Goal: Task Accomplishment & Management: Manage account settings

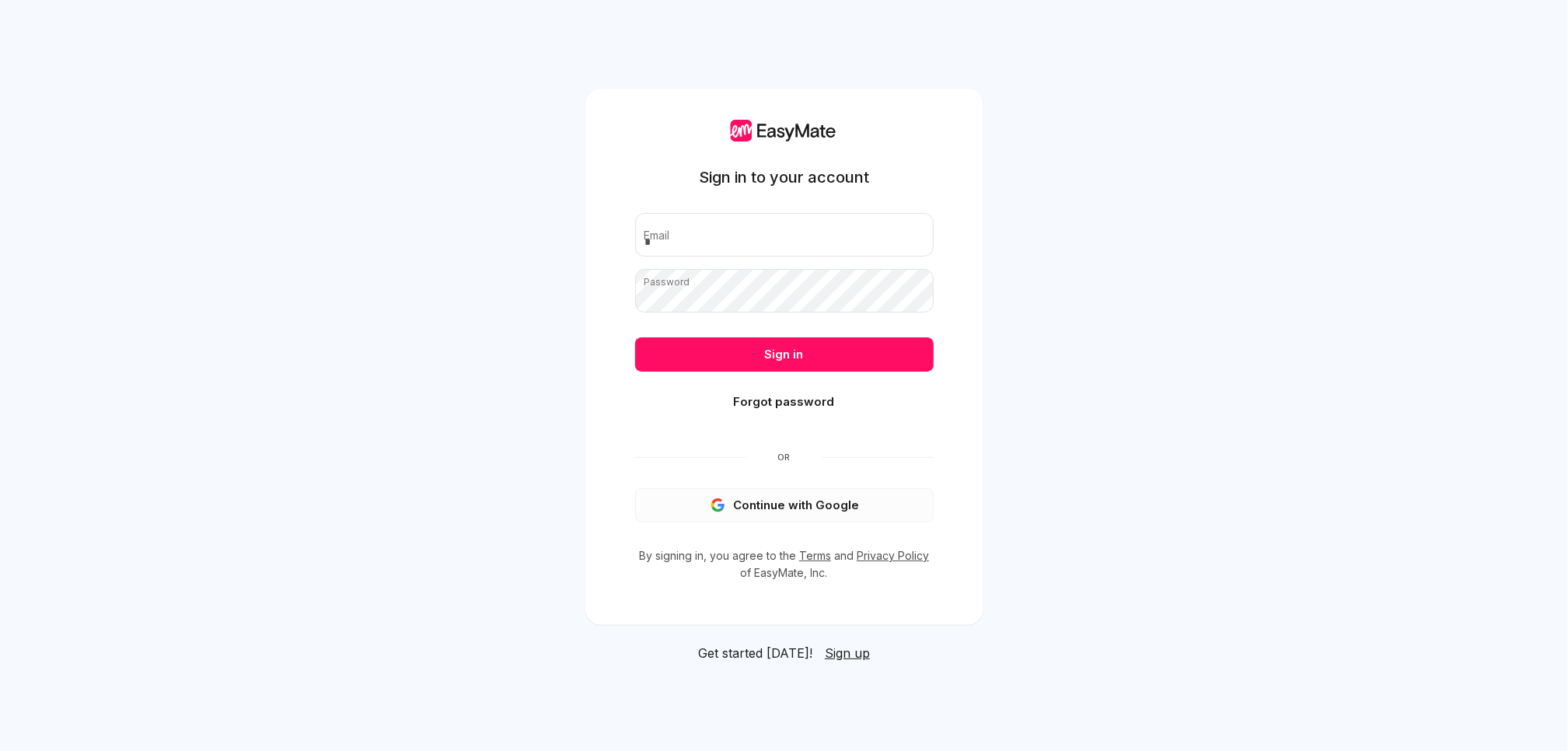
click at [775, 501] on button "Continue with Google" at bounding box center [784, 506] width 299 height 34
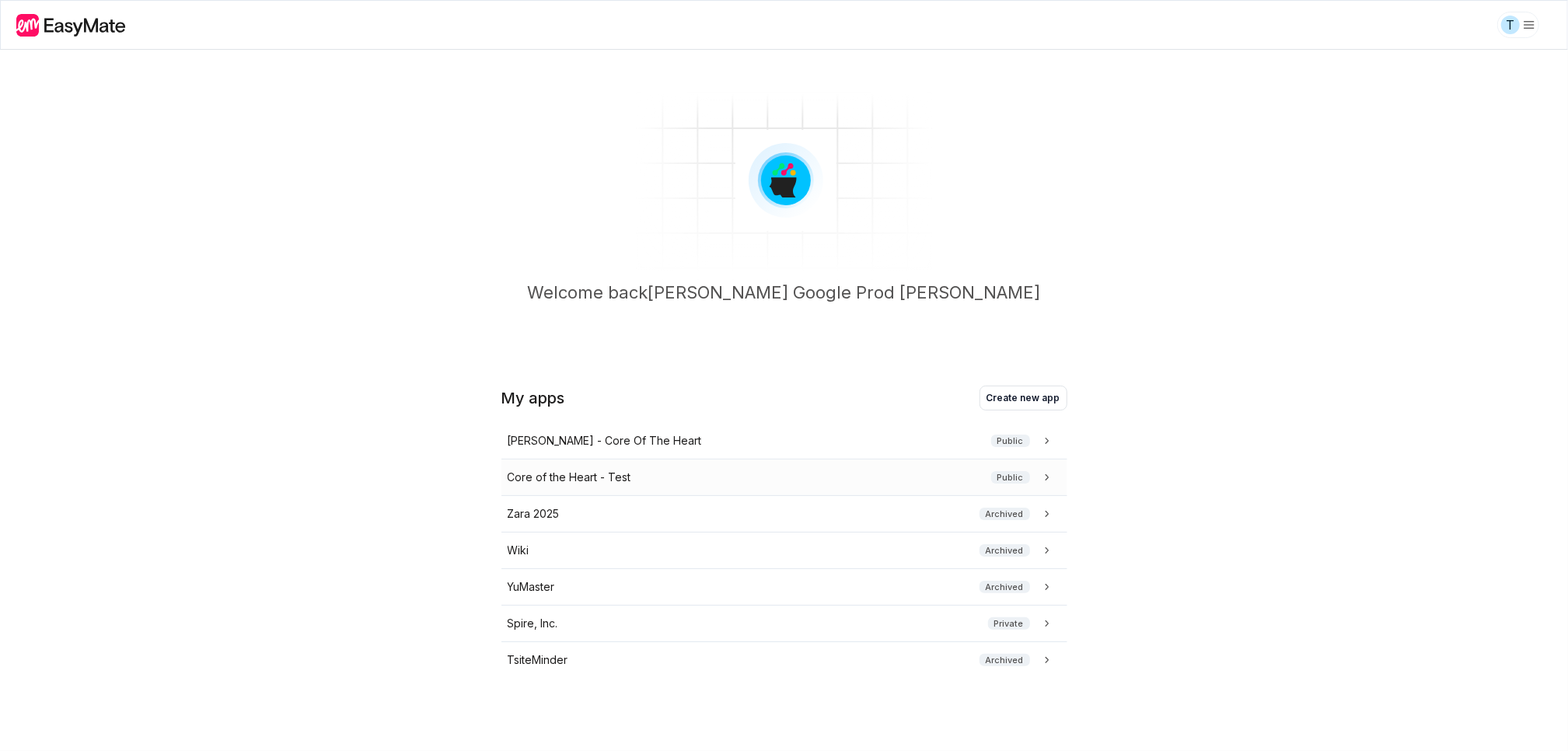
click at [650, 479] on div "Core of the Heart - Test Public" at bounding box center [781, 477] width 547 height 17
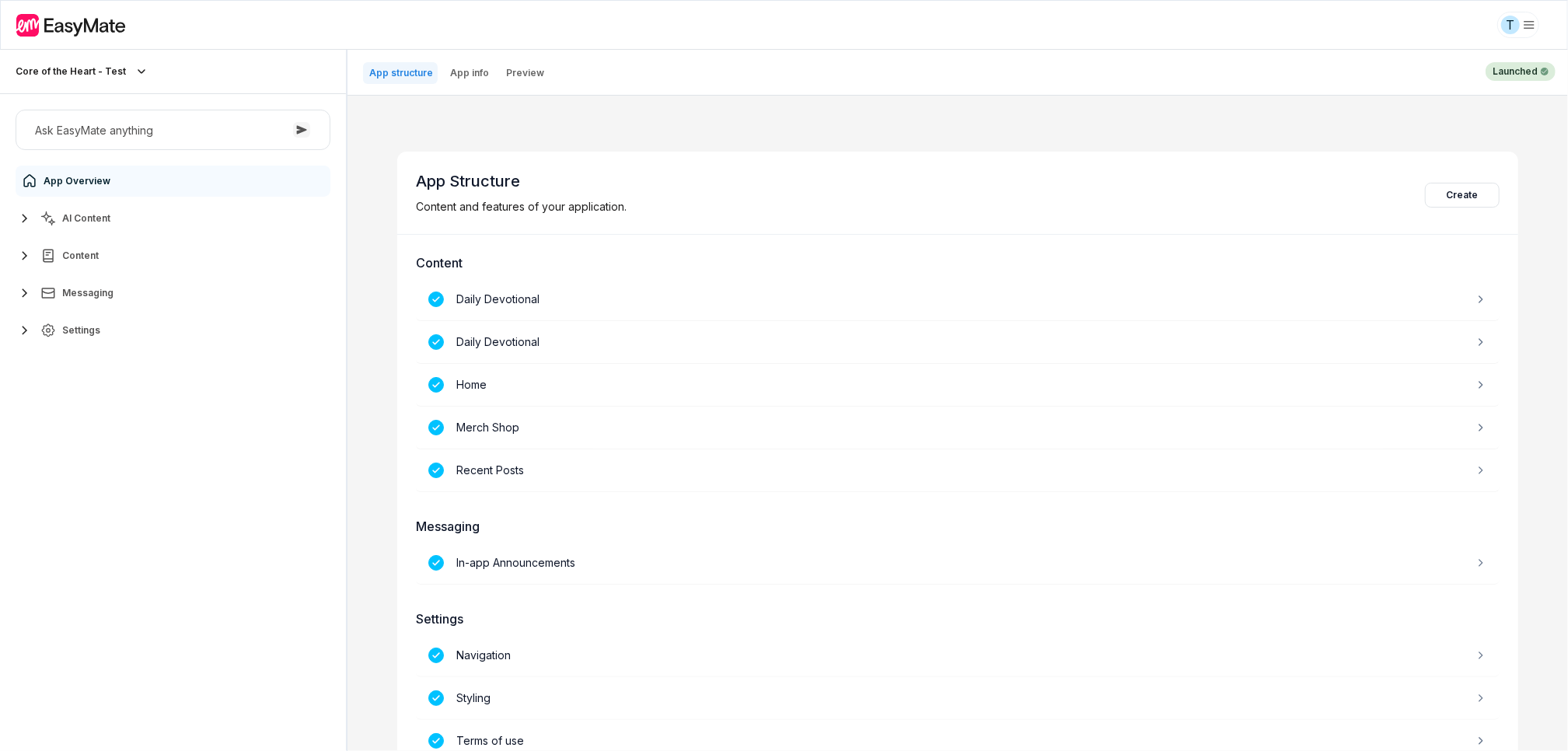
click at [92, 324] on span "Settings" at bounding box center [81, 330] width 38 height 12
click at [117, 364] on link "Navigation" at bounding box center [182, 367] width 291 height 31
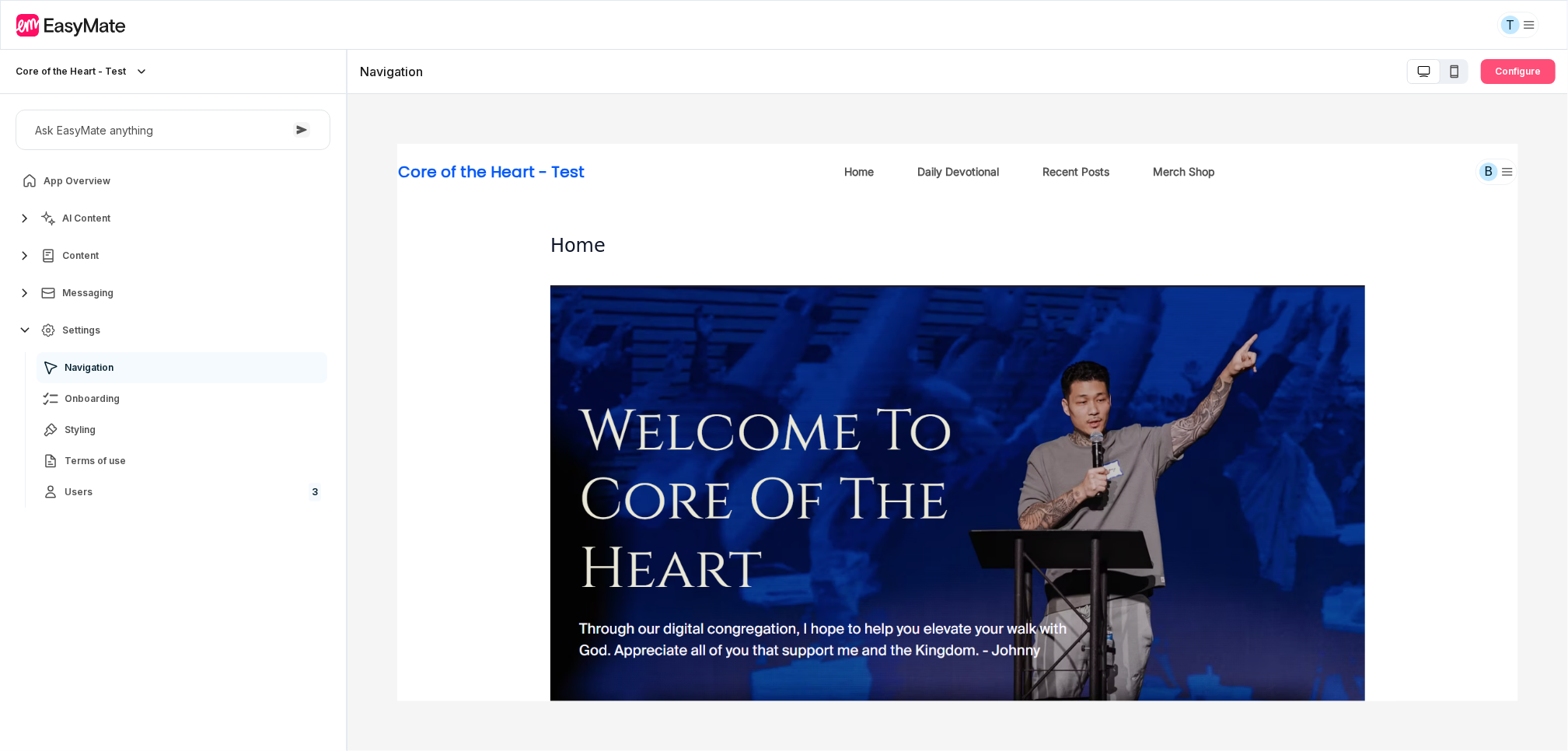
click at [1527, 69] on button "Configure" at bounding box center [1518, 71] width 74 height 25
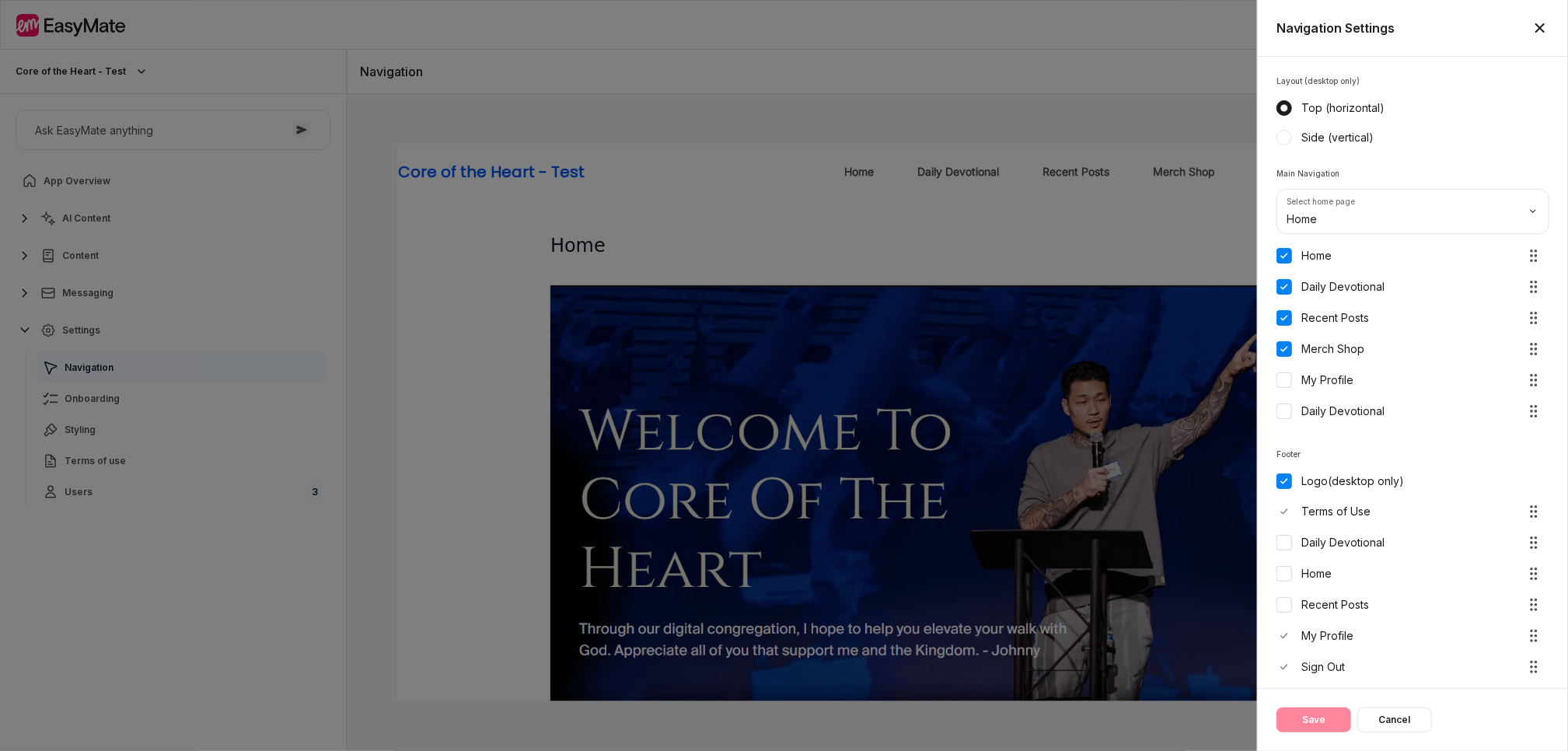
click at [1196, 114] on div at bounding box center [784, 376] width 1568 height 751
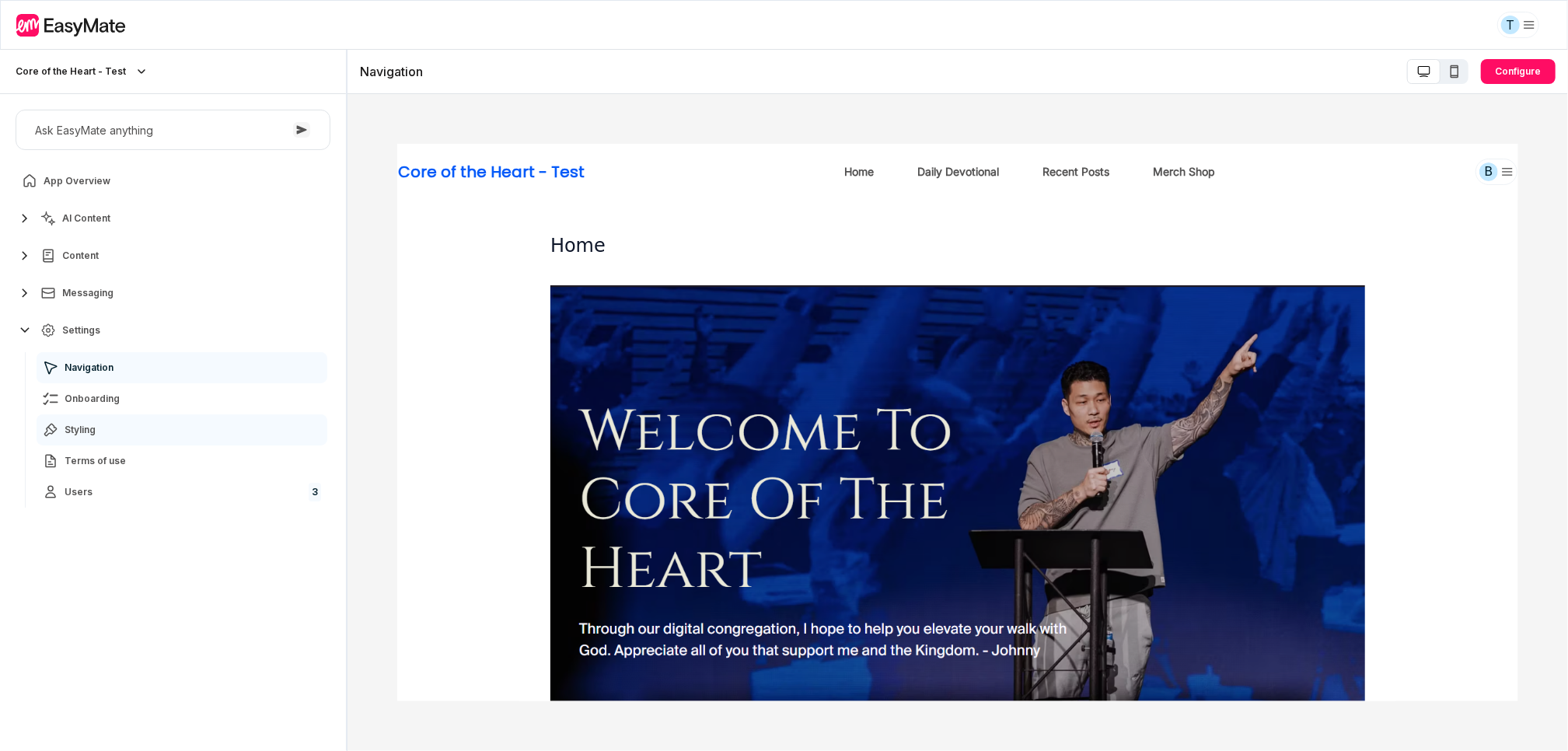
click at [85, 434] on span "Styling" at bounding box center [80, 429] width 31 height 12
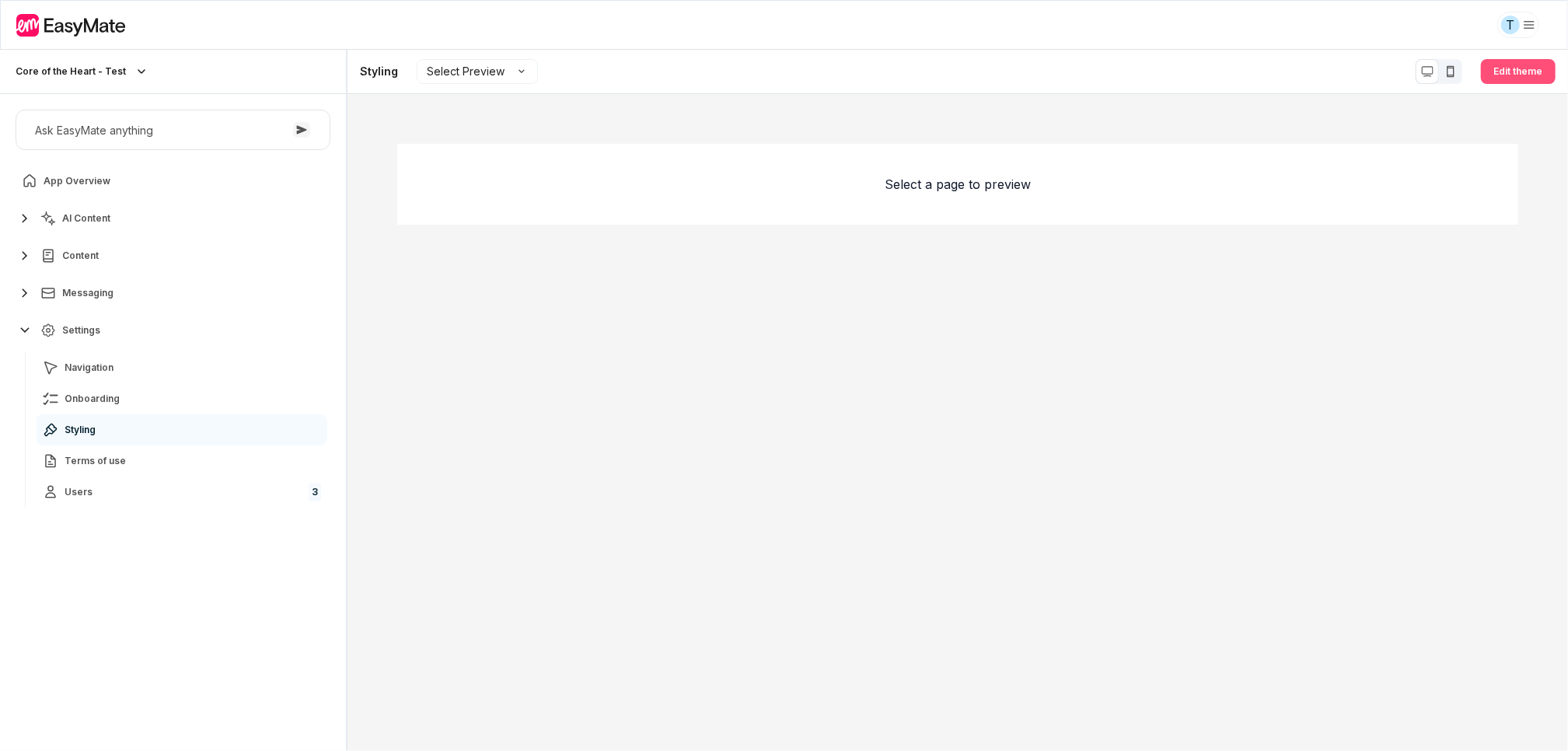
click at [1539, 70] on button "Edit theme" at bounding box center [1518, 71] width 74 height 25
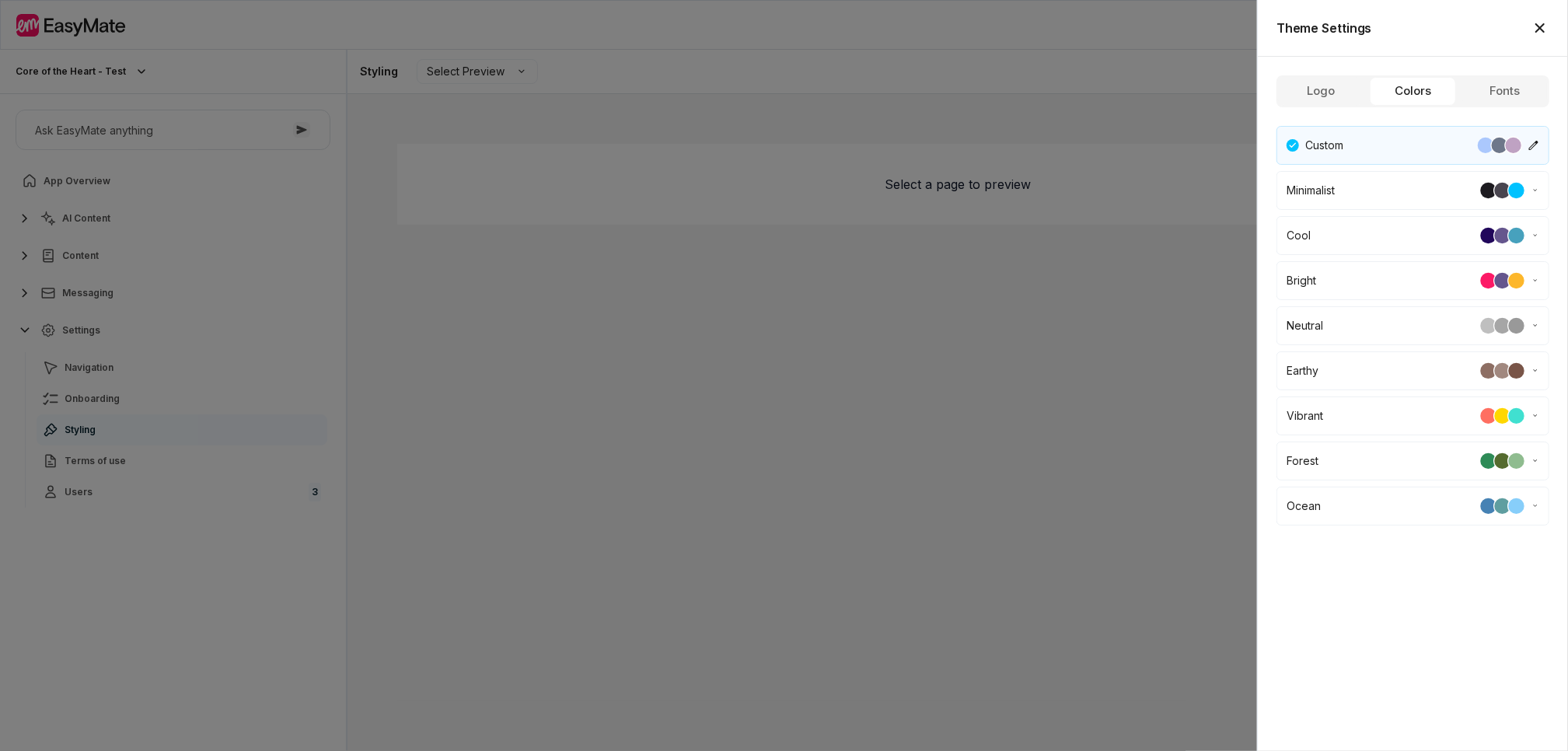
click at [1422, 82] on button "Colors" at bounding box center [1413, 91] width 85 height 29
click at [1063, 77] on div at bounding box center [784, 376] width 1568 height 751
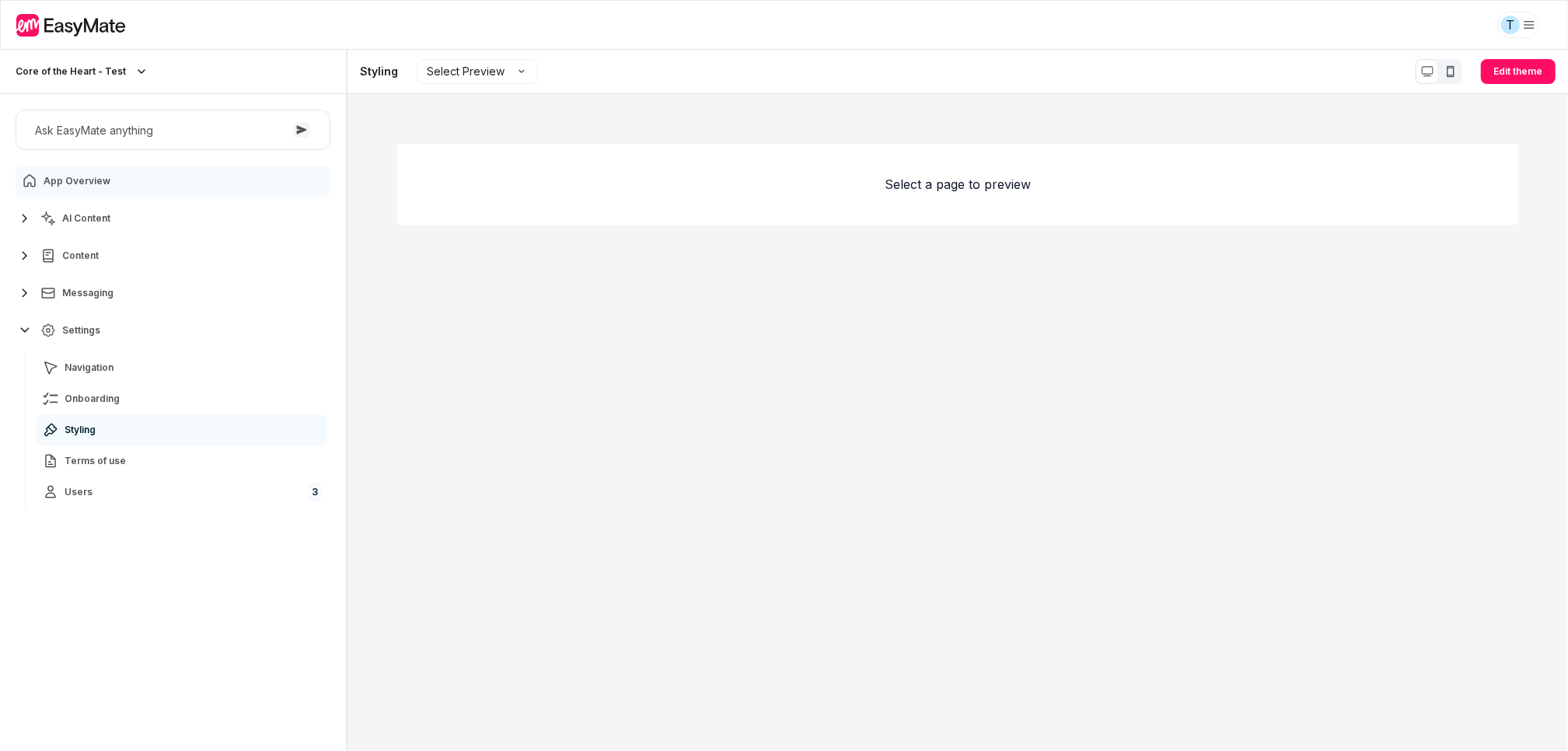
click at [100, 175] on span "App Overview" at bounding box center [77, 181] width 67 height 12
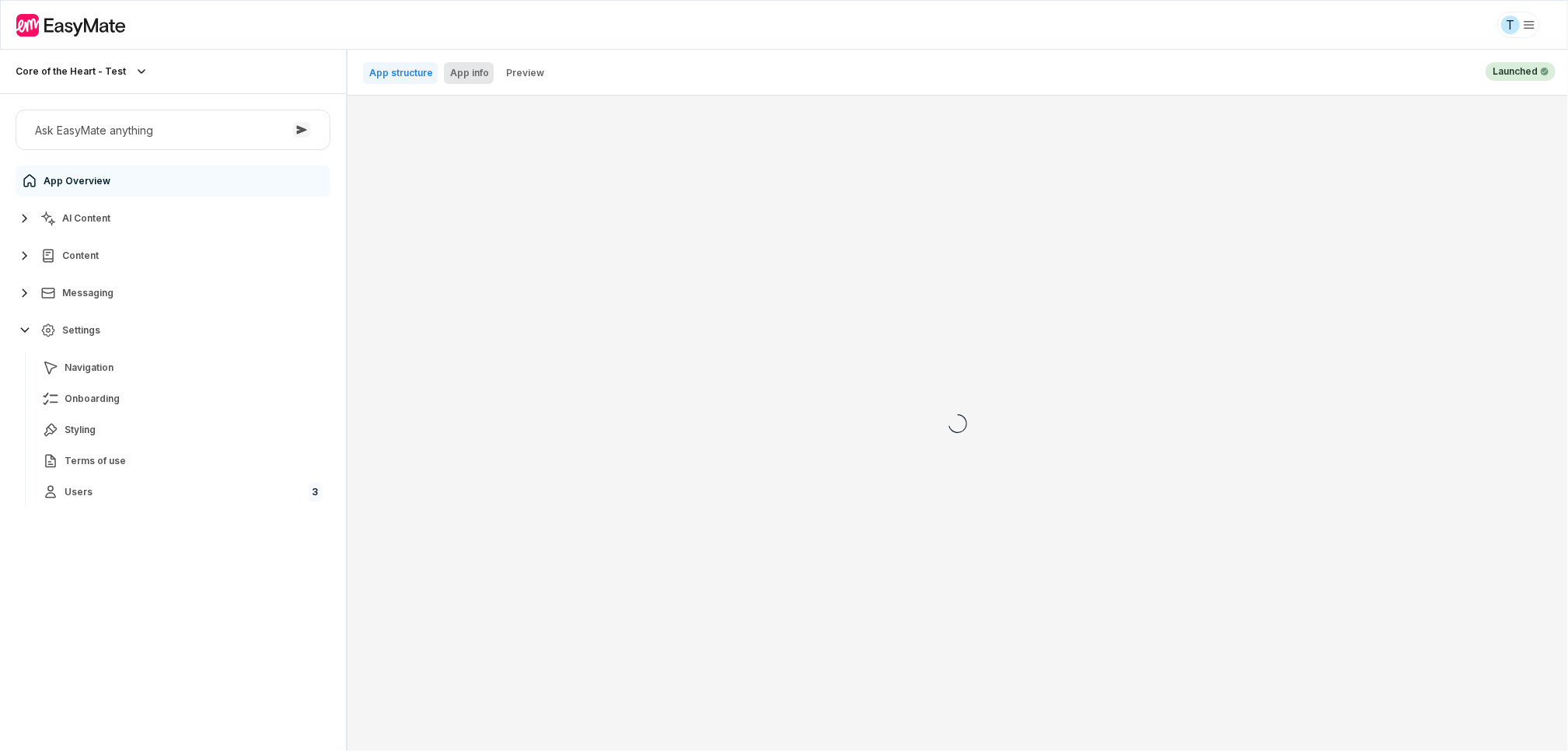
click at [457, 70] on p "App info" at bounding box center [469, 73] width 38 height 12
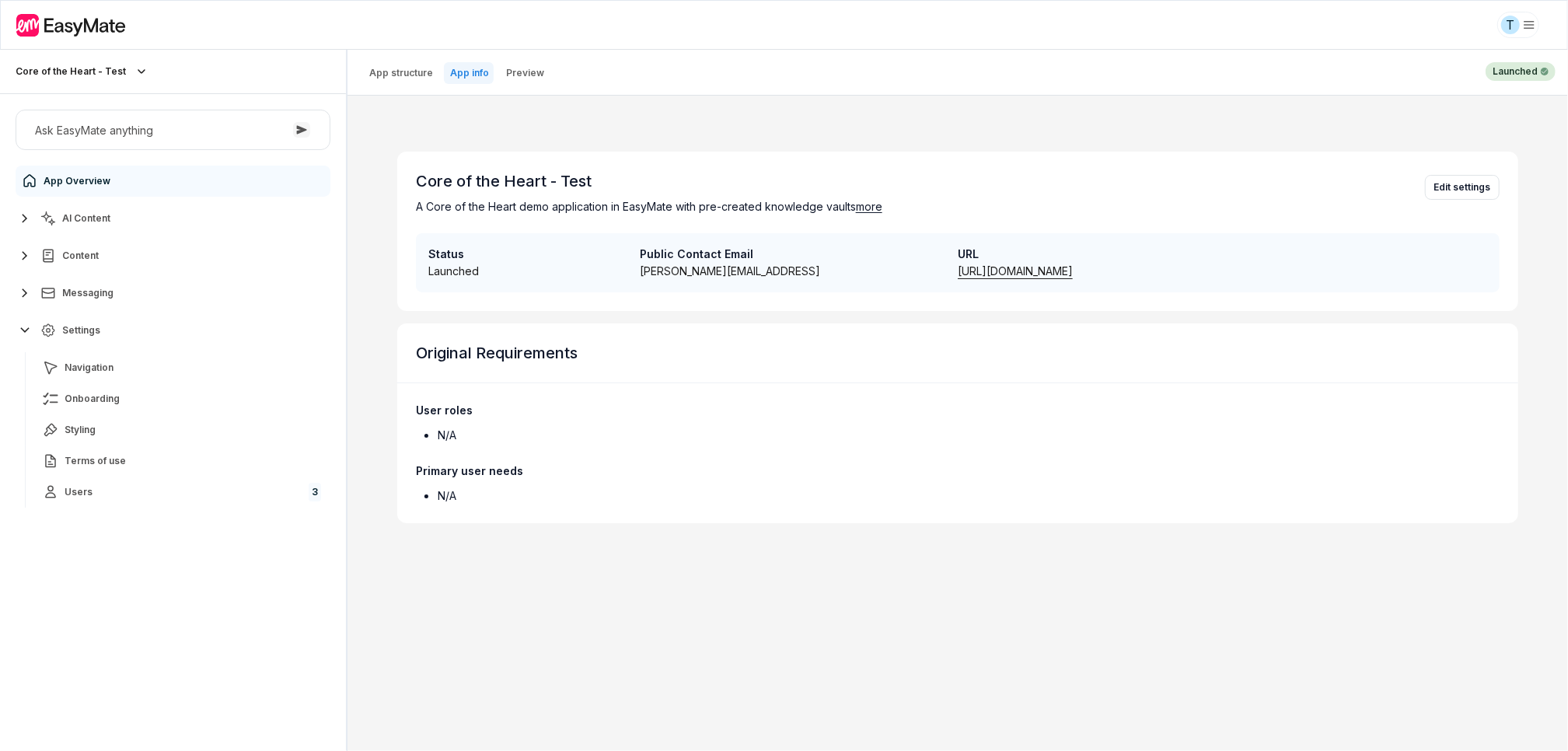
click at [1073, 272] on link "[URL][DOMAIN_NAME]" at bounding box center [1015, 271] width 115 height 13
click at [102, 439] on link "Styling" at bounding box center [182, 429] width 291 height 31
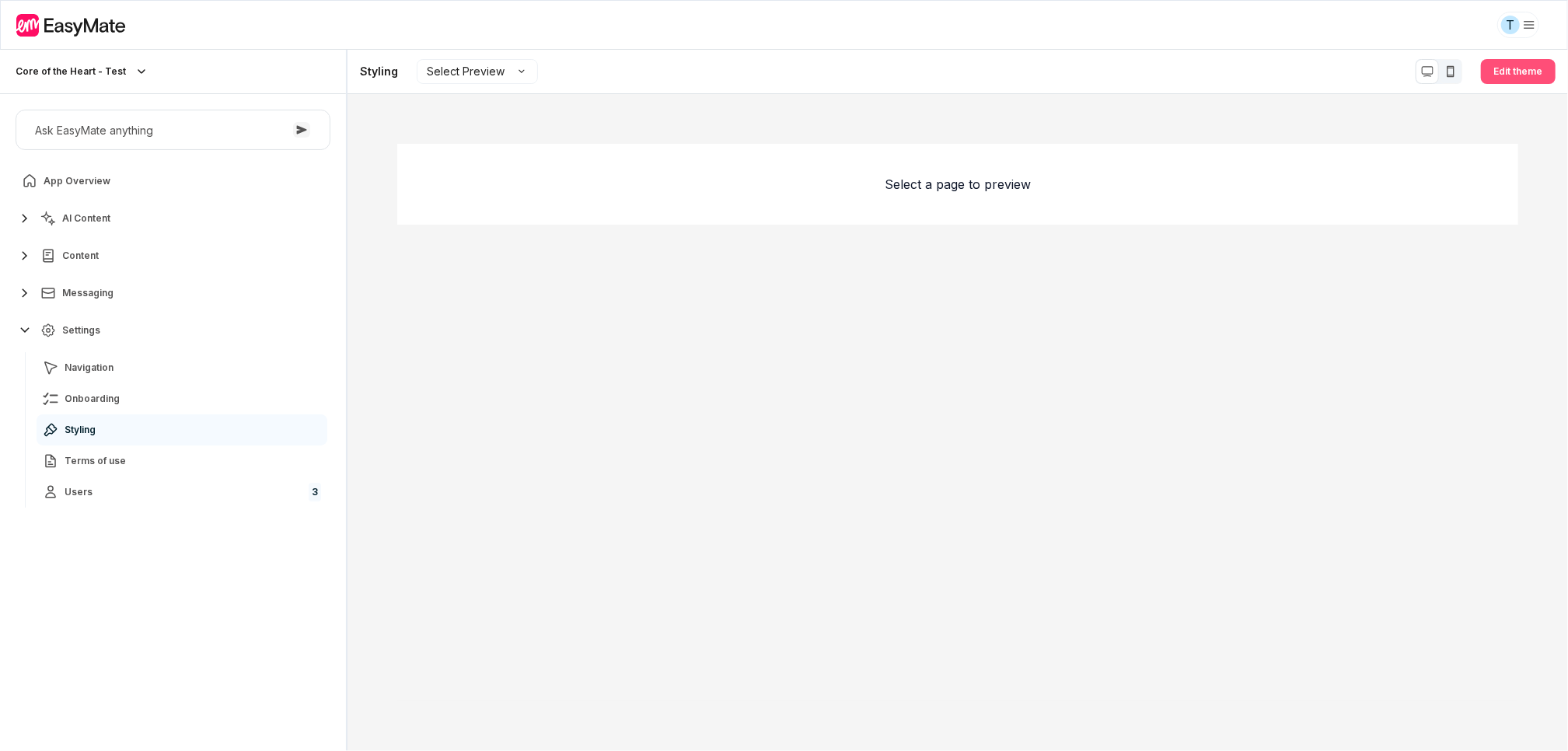
click at [1520, 74] on button "Edit theme" at bounding box center [1518, 71] width 74 height 25
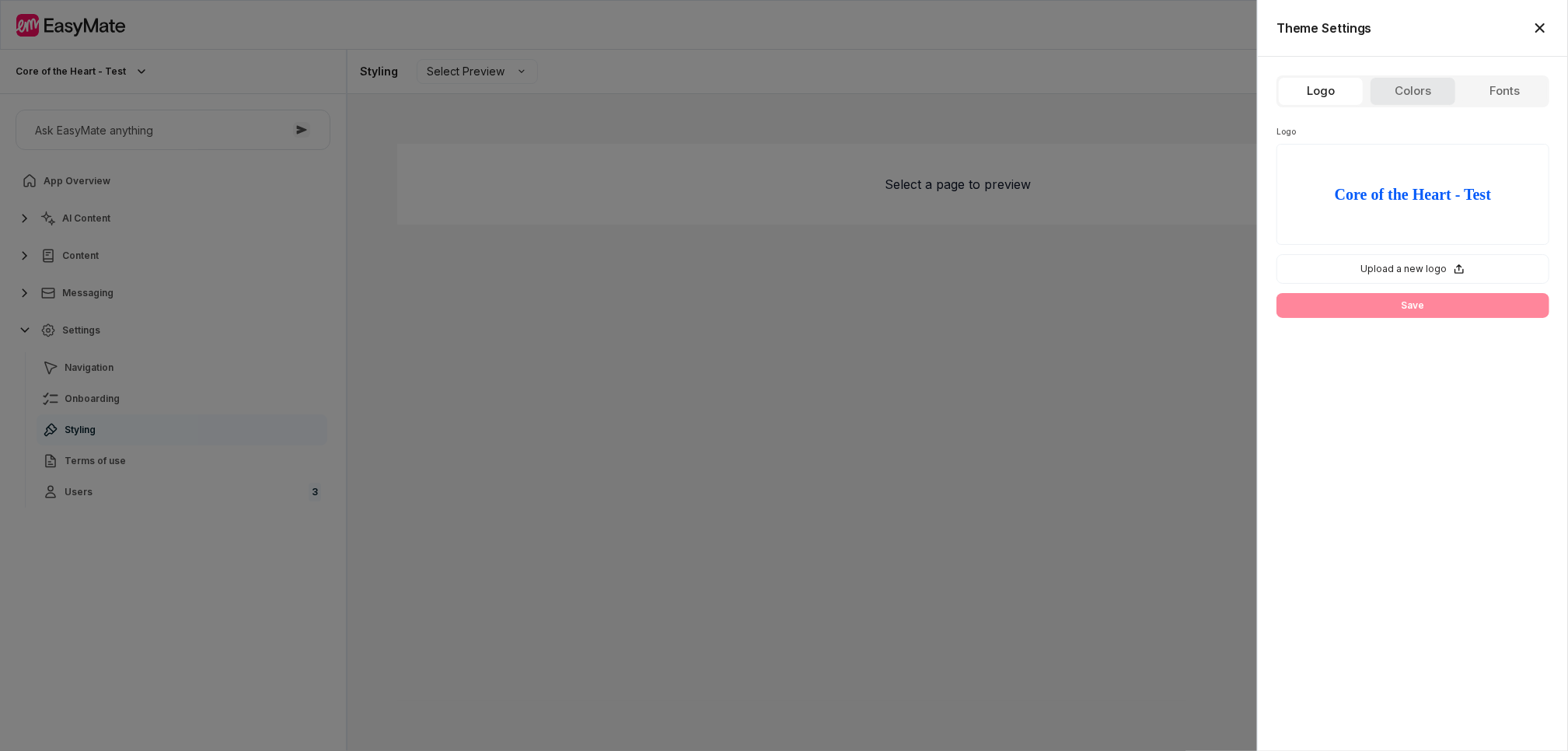
click at [1406, 86] on button "Colors" at bounding box center [1413, 91] width 85 height 29
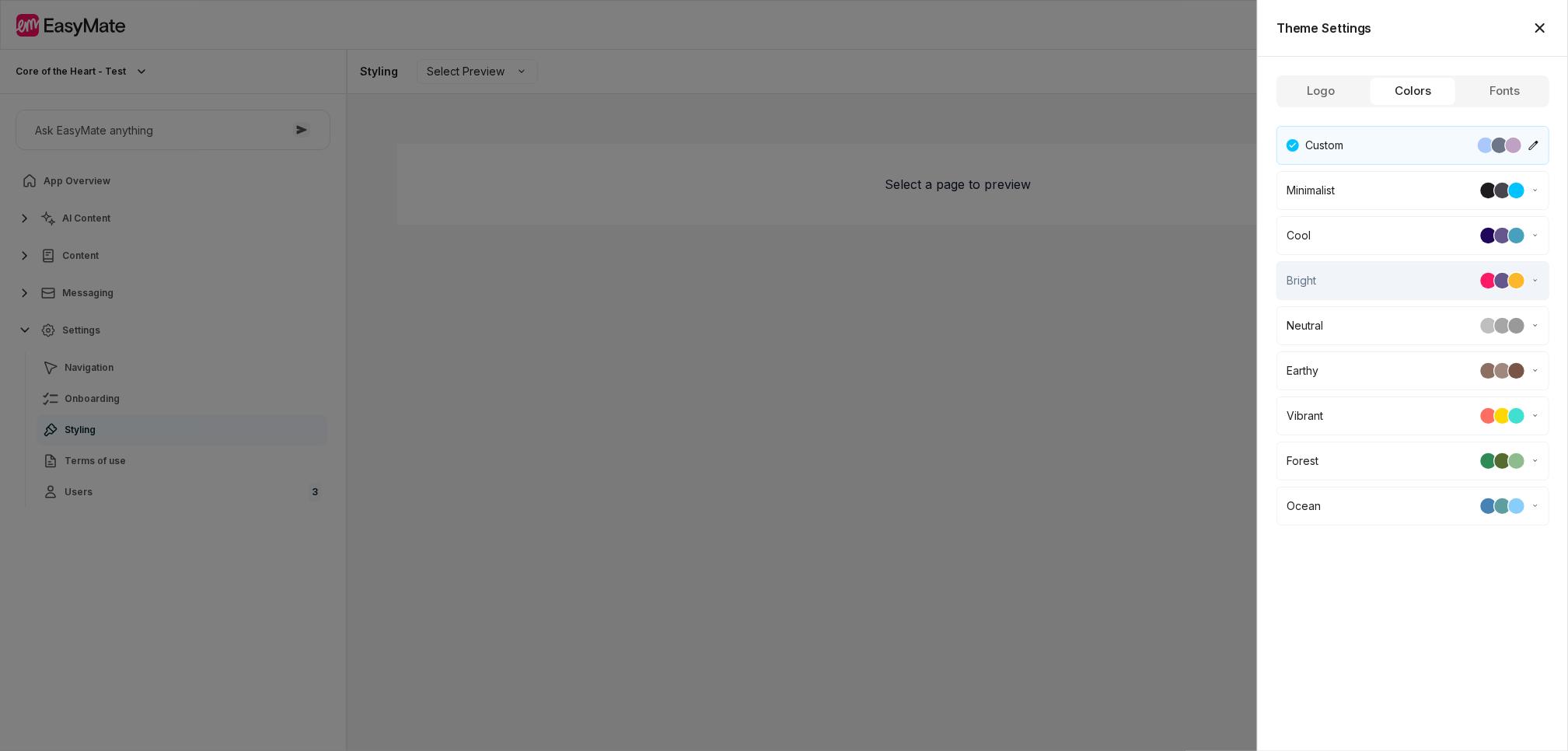
click at [1409, 274] on div "bright" at bounding box center [1413, 281] width 253 height 19
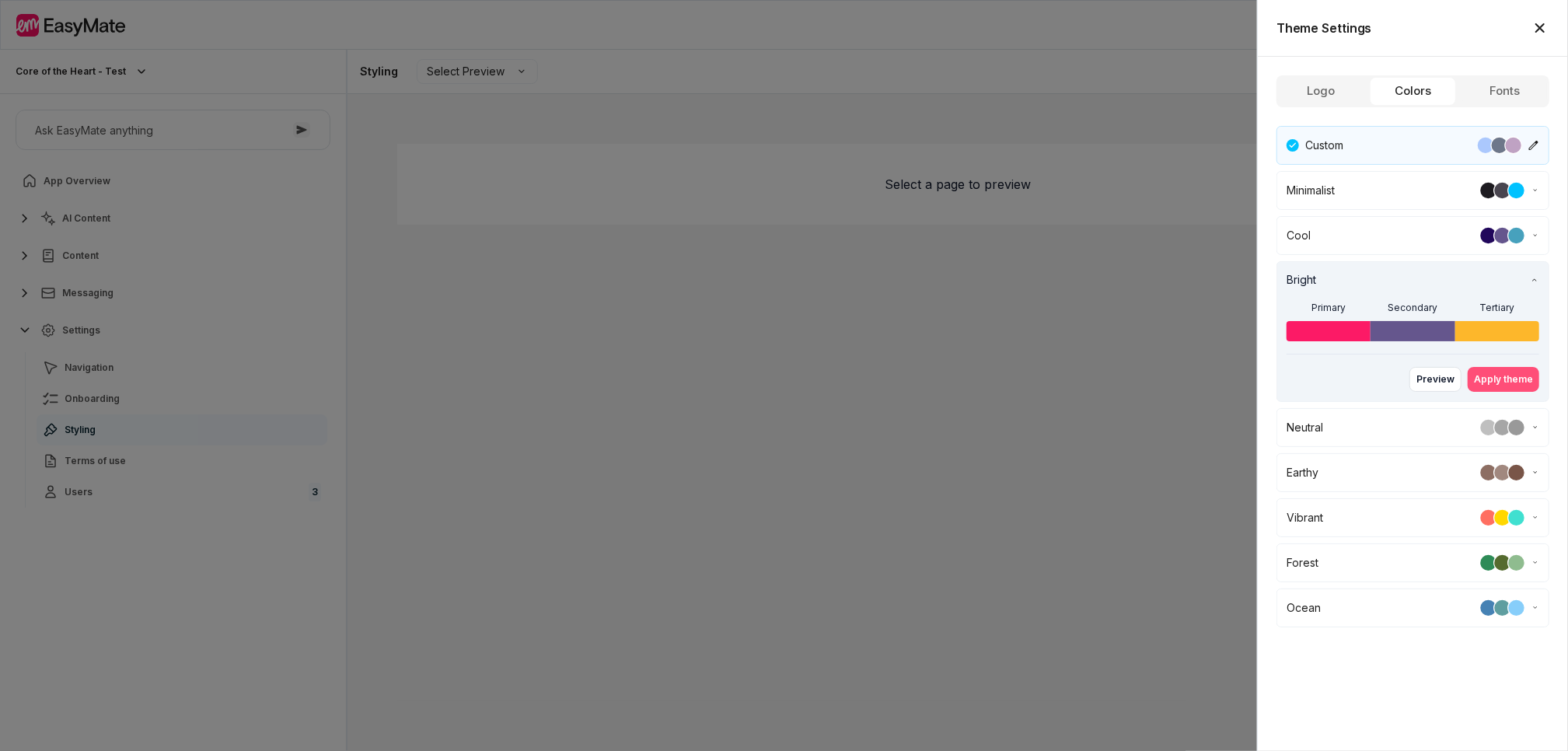
click at [1498, 376] on button "Apply theme" at bounding box center [1503, 379] width 71 height 25
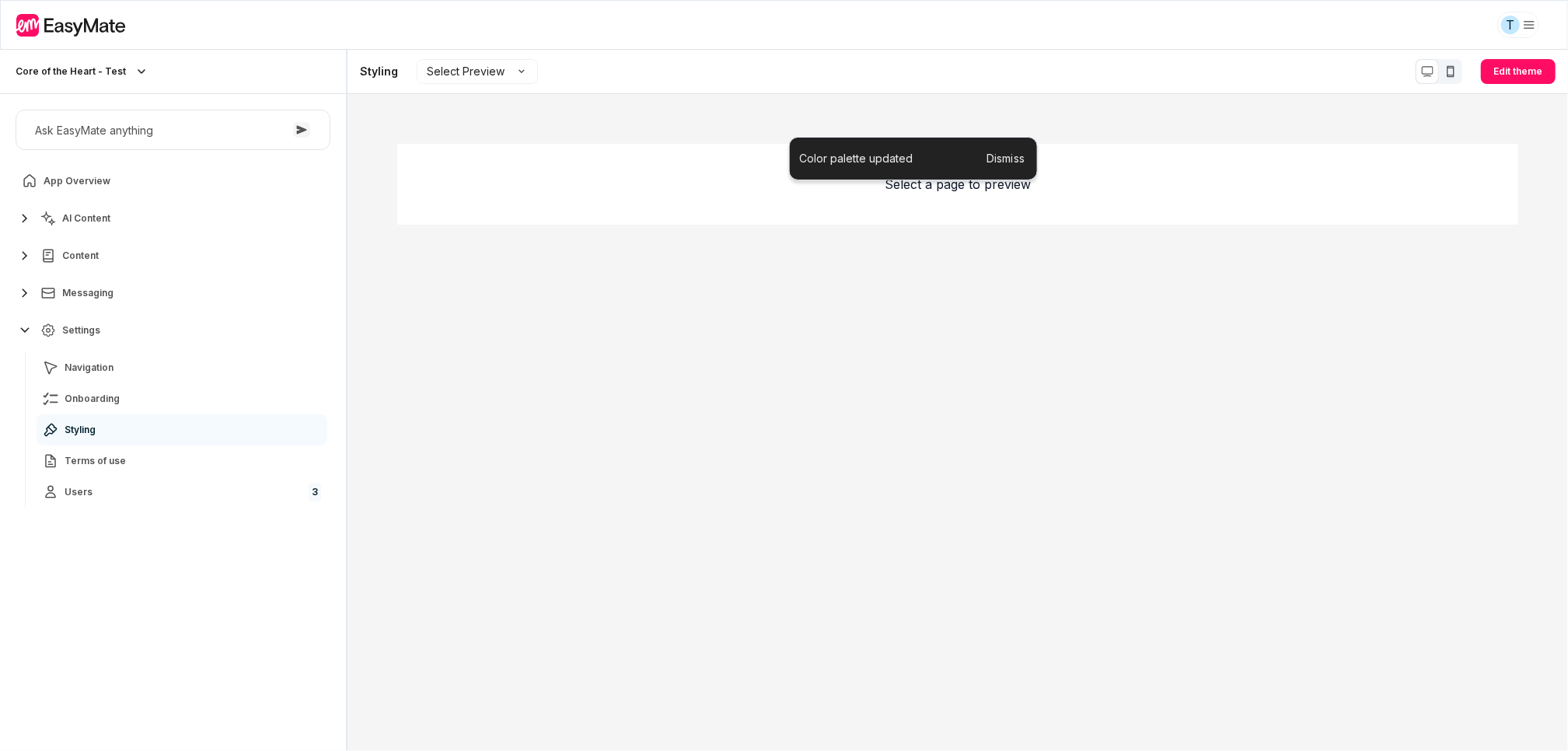
click at [70, 24] on icon at bounding box center [72, 25] width 112 height 23
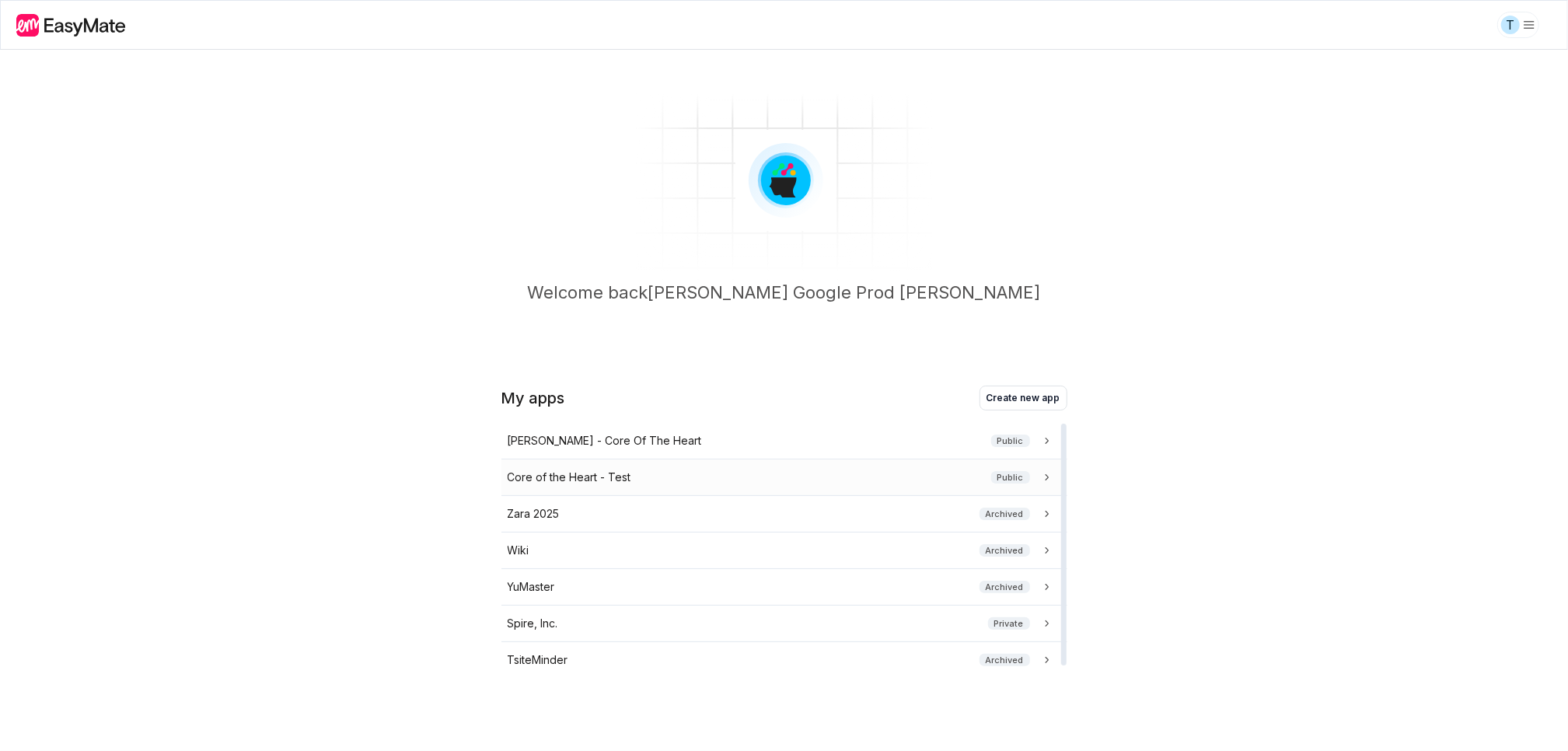
click at [658, 476] on div "Core of the Heart - Test Public" at bounding box center [781, 477] width 547 height 17
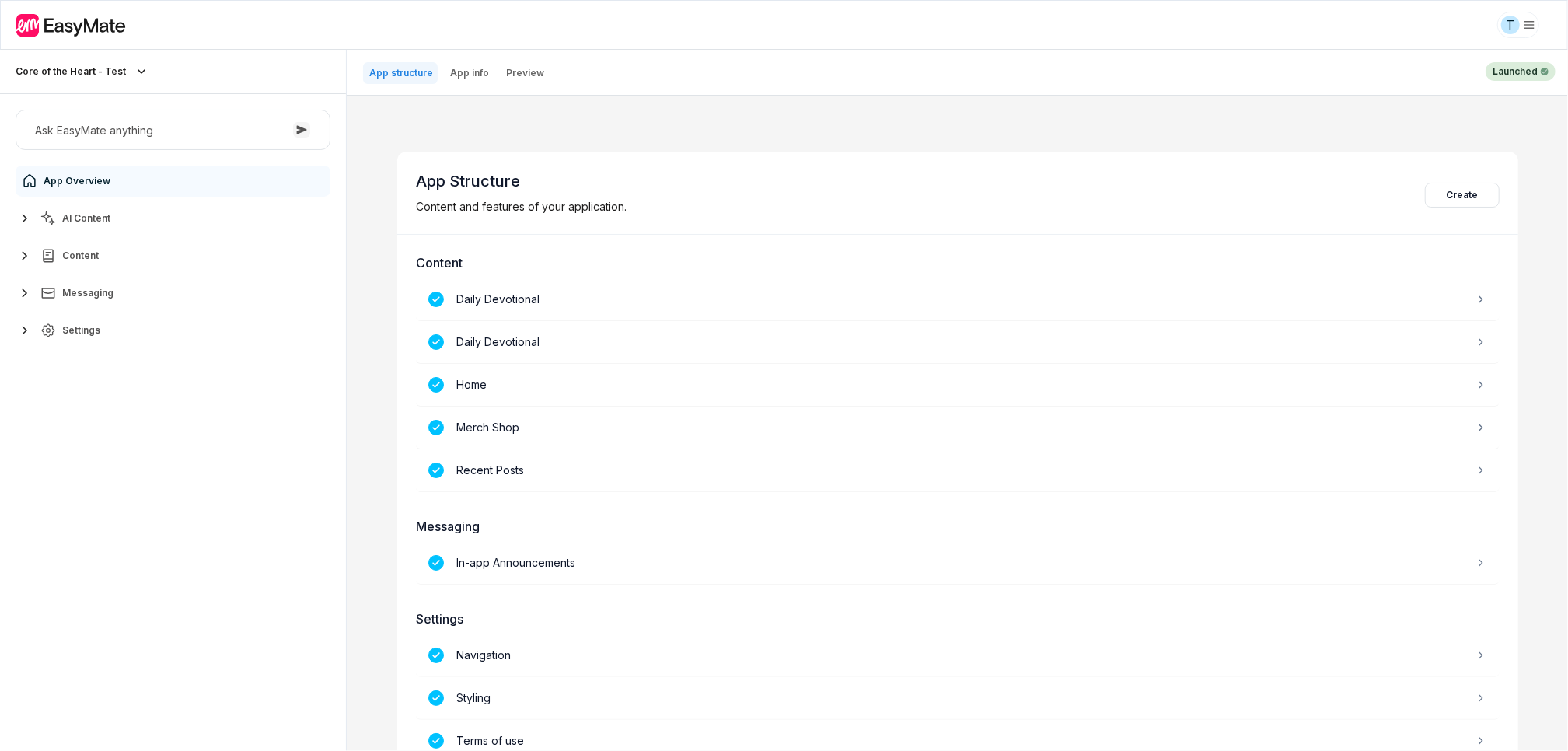
click at [135, 218] on button "AI Content" at bounding box center [173, 218] width 315 height 31
click at [124, 324] on button "Content" at bounding box center [173, 324] width 315 height 31
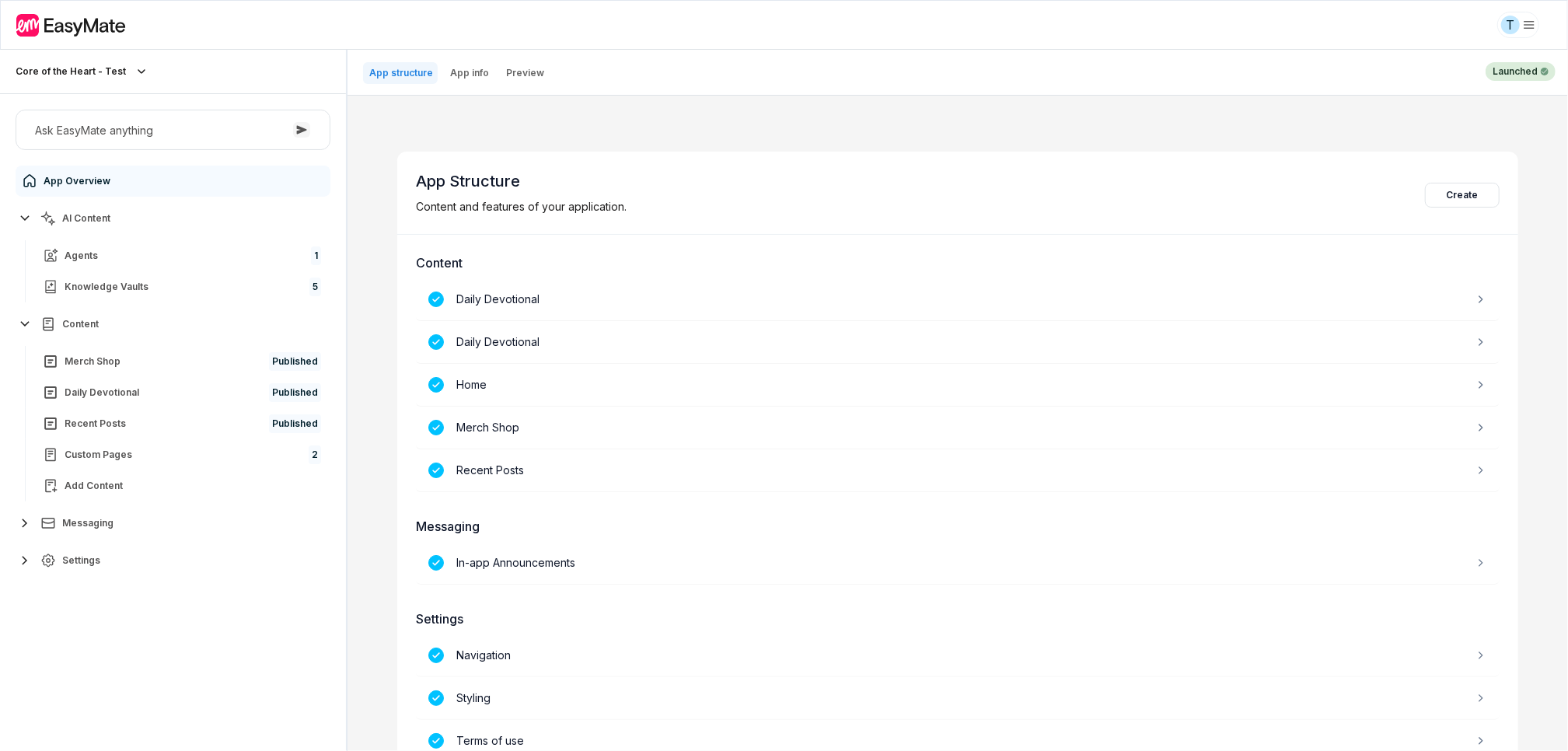
click at [92, 530] on button "Messaging" at bounding box center [173, 523] width 315 height 31
click at [100, 587] on button "Settings" at bounding box center [173, 598] width 315 height 31
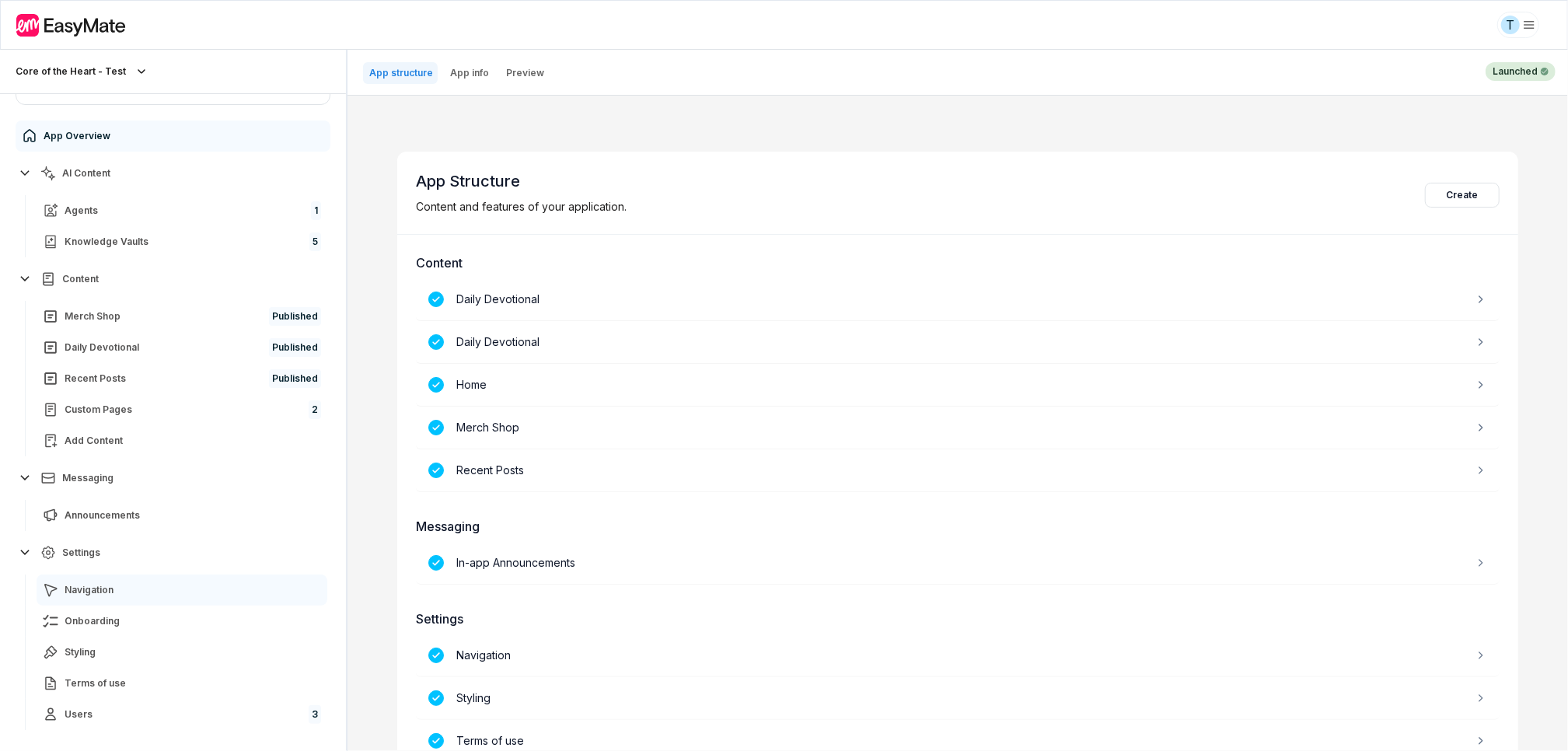
click at [102, 578] on link "Navigation" at bounding box center [182, 590] width 291 height 31
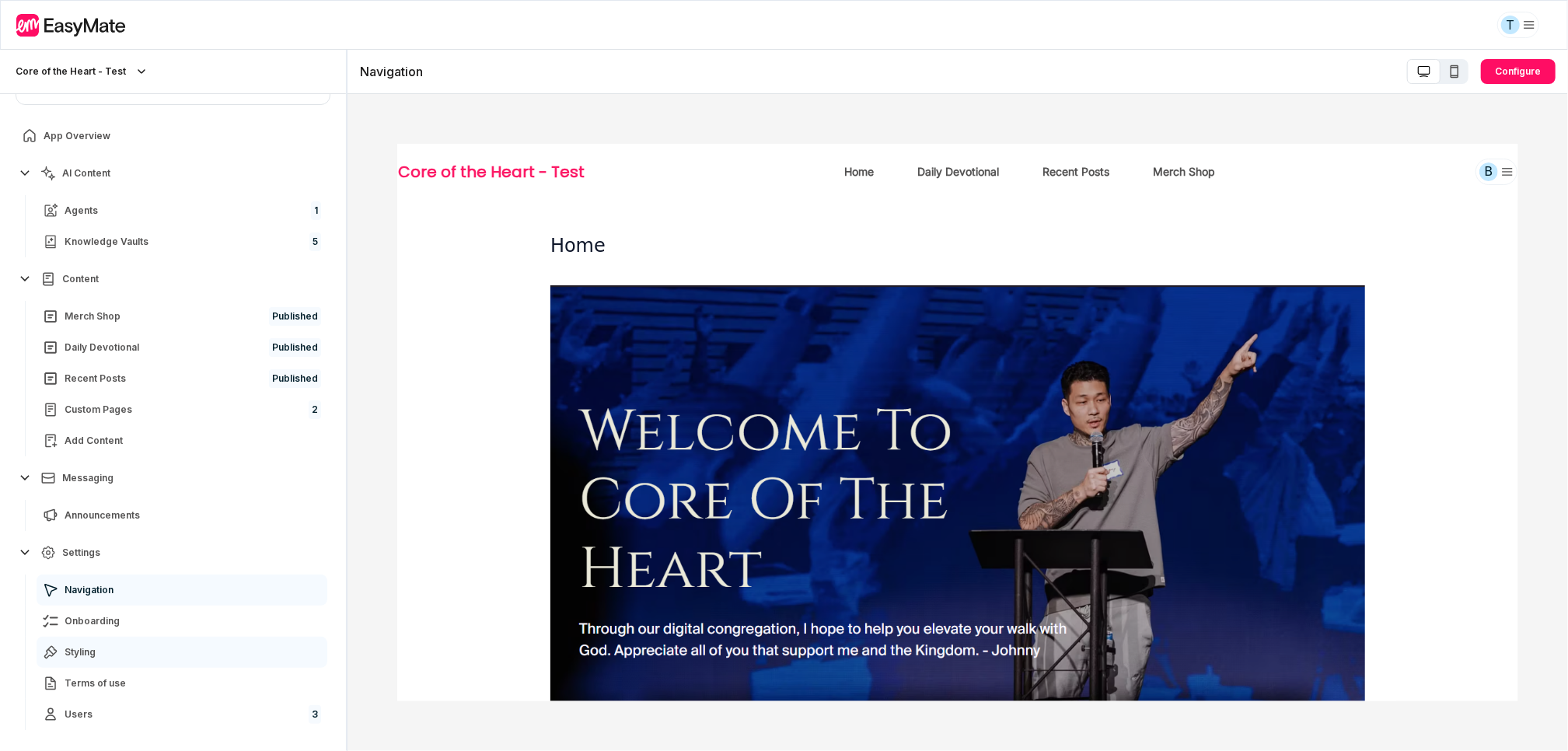
click at [115, 651] on link "Styling" at bounding box center [182, 652] width 291 height 31
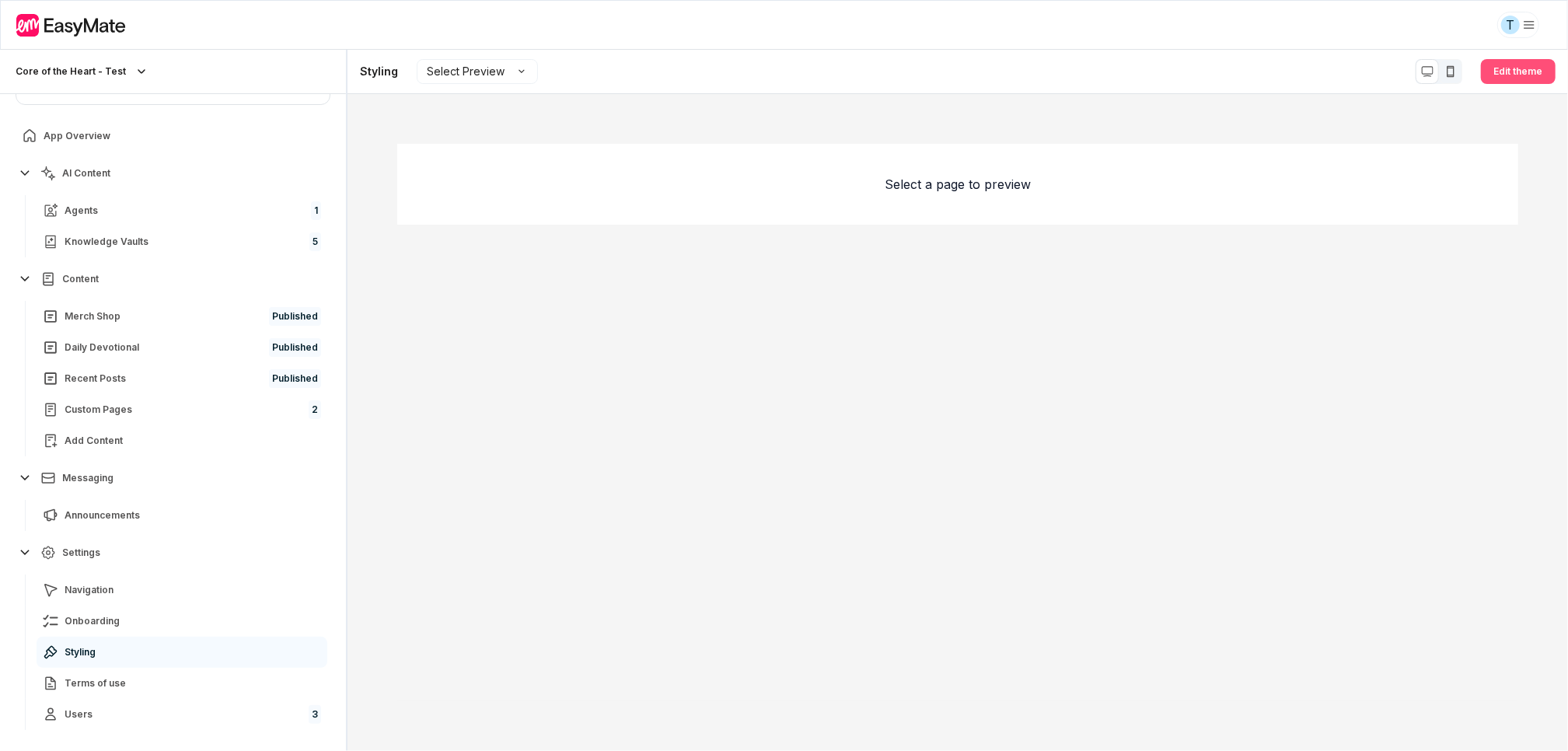
click at [1512, 75] on button "Edit theme" at bounding box center [1518, 71] width 74 height 25
type textarea "*"
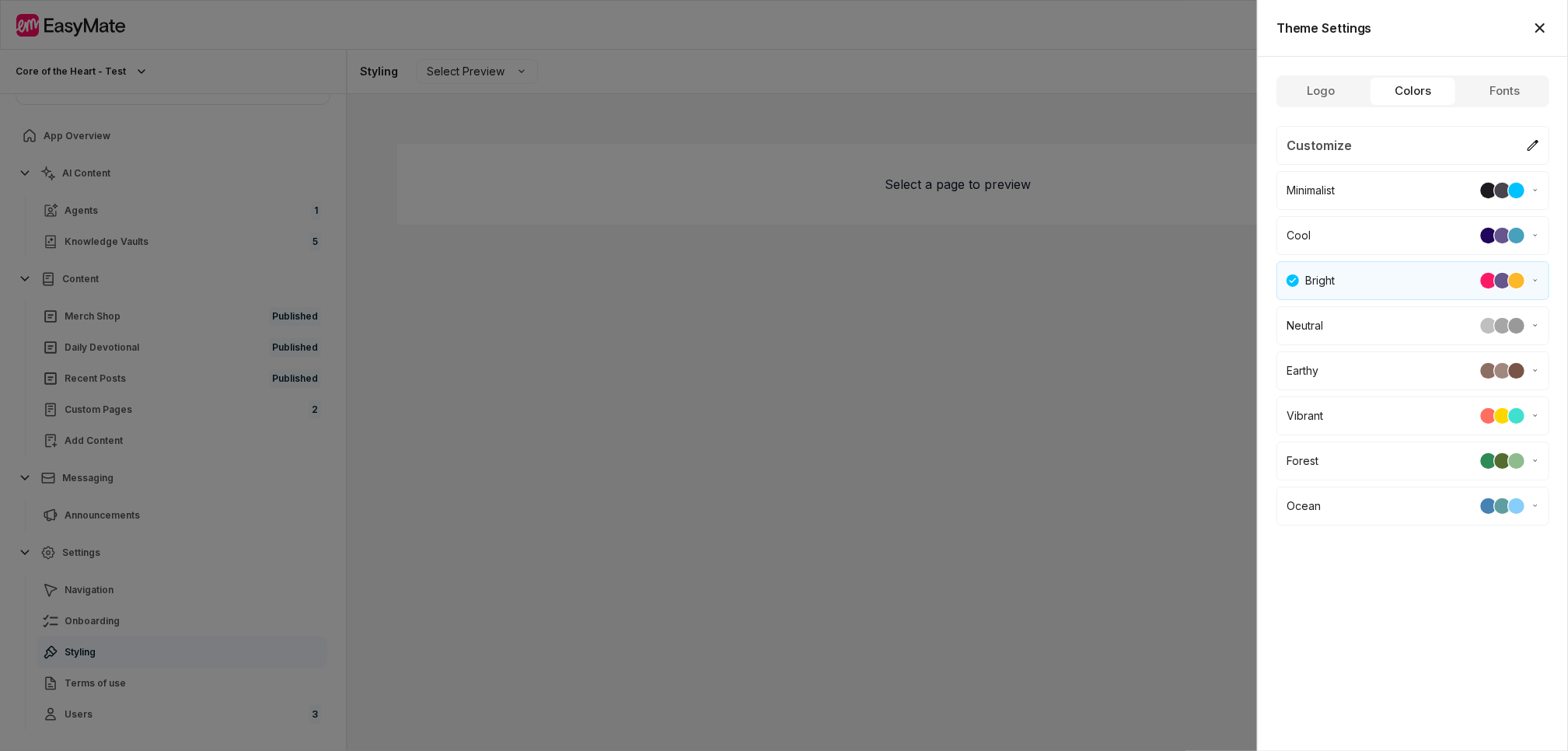
click at [1422, 92] on button "Colors" at bounding box center [1413, 91] width 85 height 29
click at [1539, 137] on button "Customize" at bounding box center [1413, 145] width 273 height 38
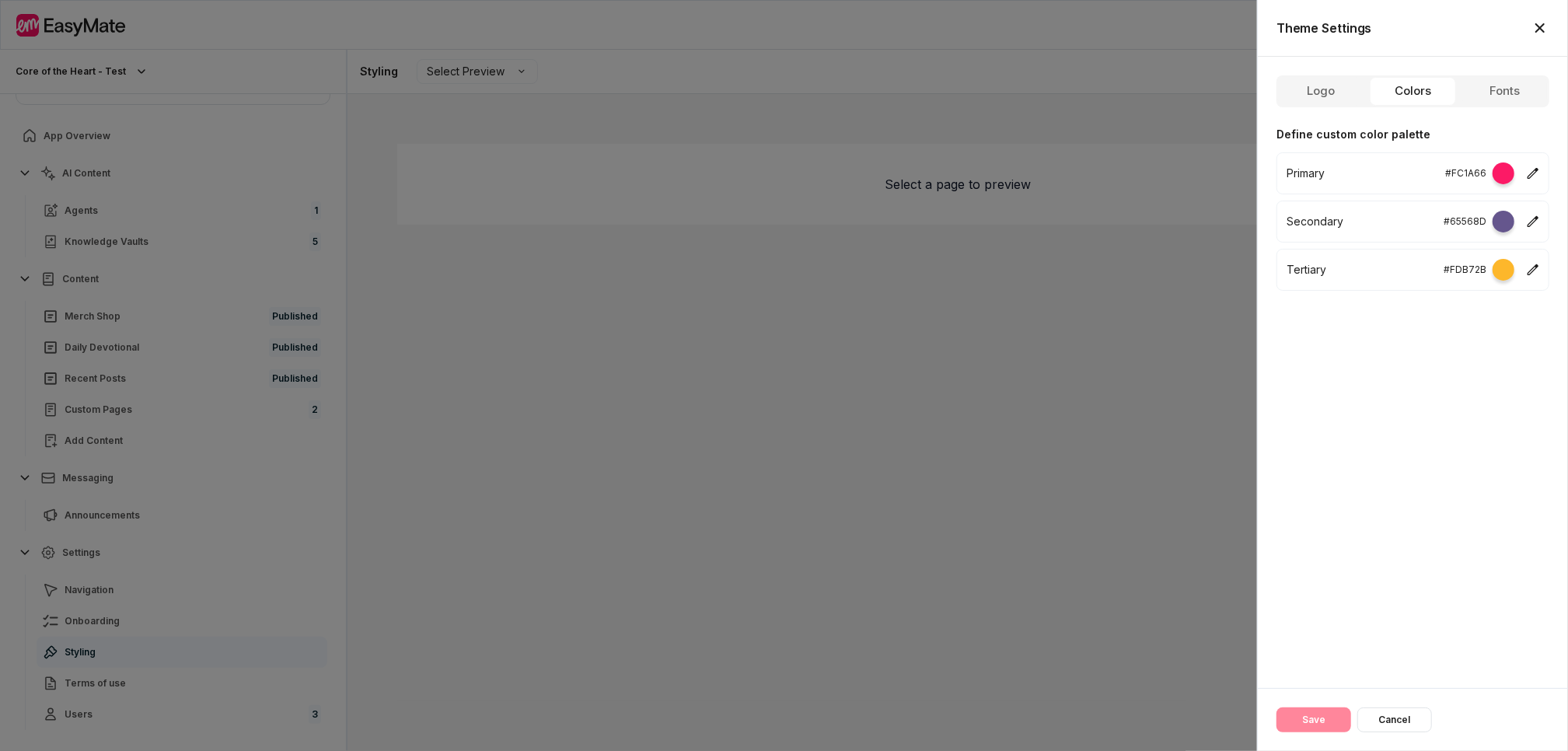
click at [1533, 170] on icon "button" at bounding box center [1533, 172] width 11 height 11
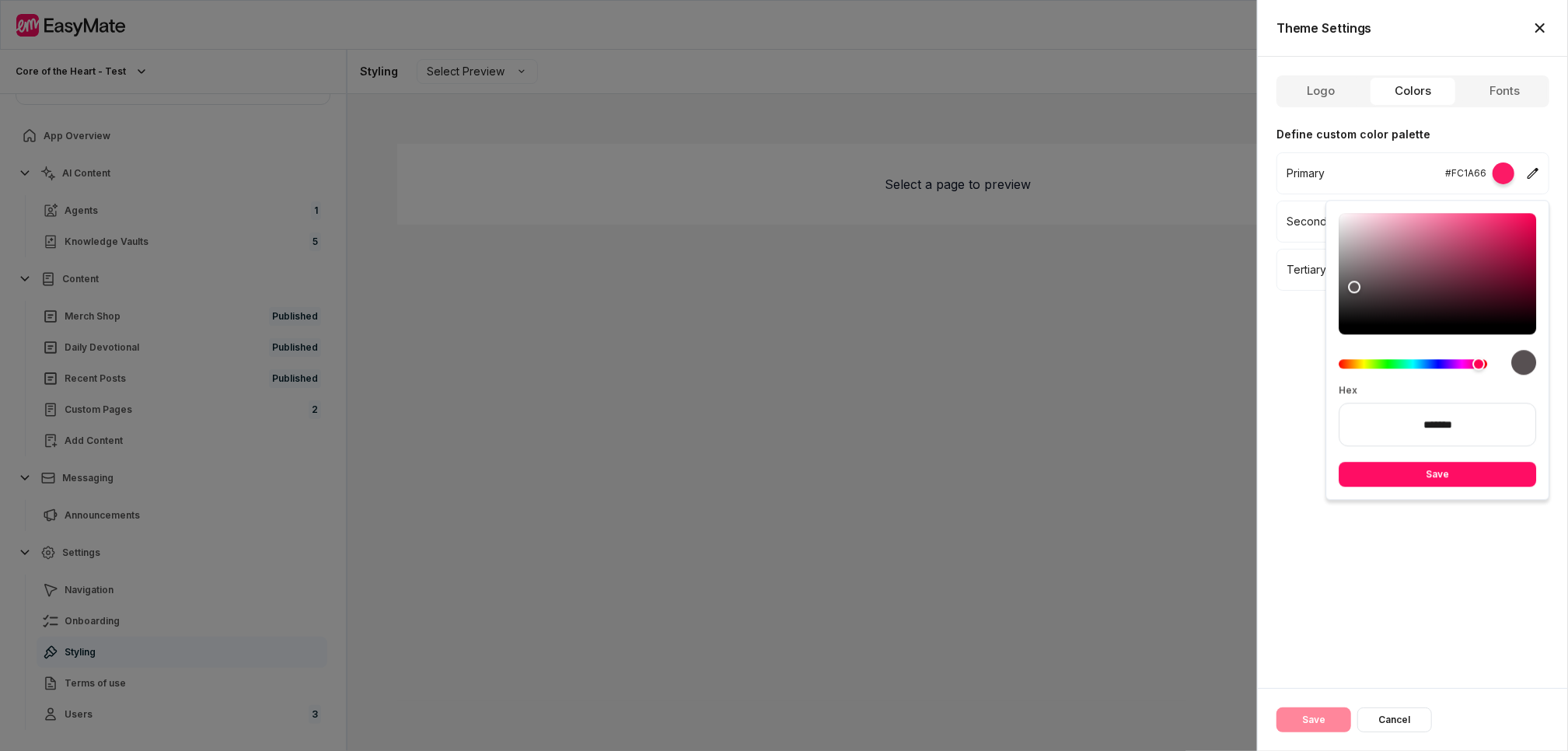
click at [1354, 287] on div "Color" at bounding box center [1437, 268] width 197 height 112
click at [1352, 306] on div "Color" at bounding box center [1437, 268] width 197 height 112
type input "*******"
drag, startPoint x: 1344, startPoint y: 303, endPoint x: 1340, endPoint y: 317, distance: 14.6
click at [1340, 317] on div "Color" at bounding box center [1340, 316] width 12 height 12
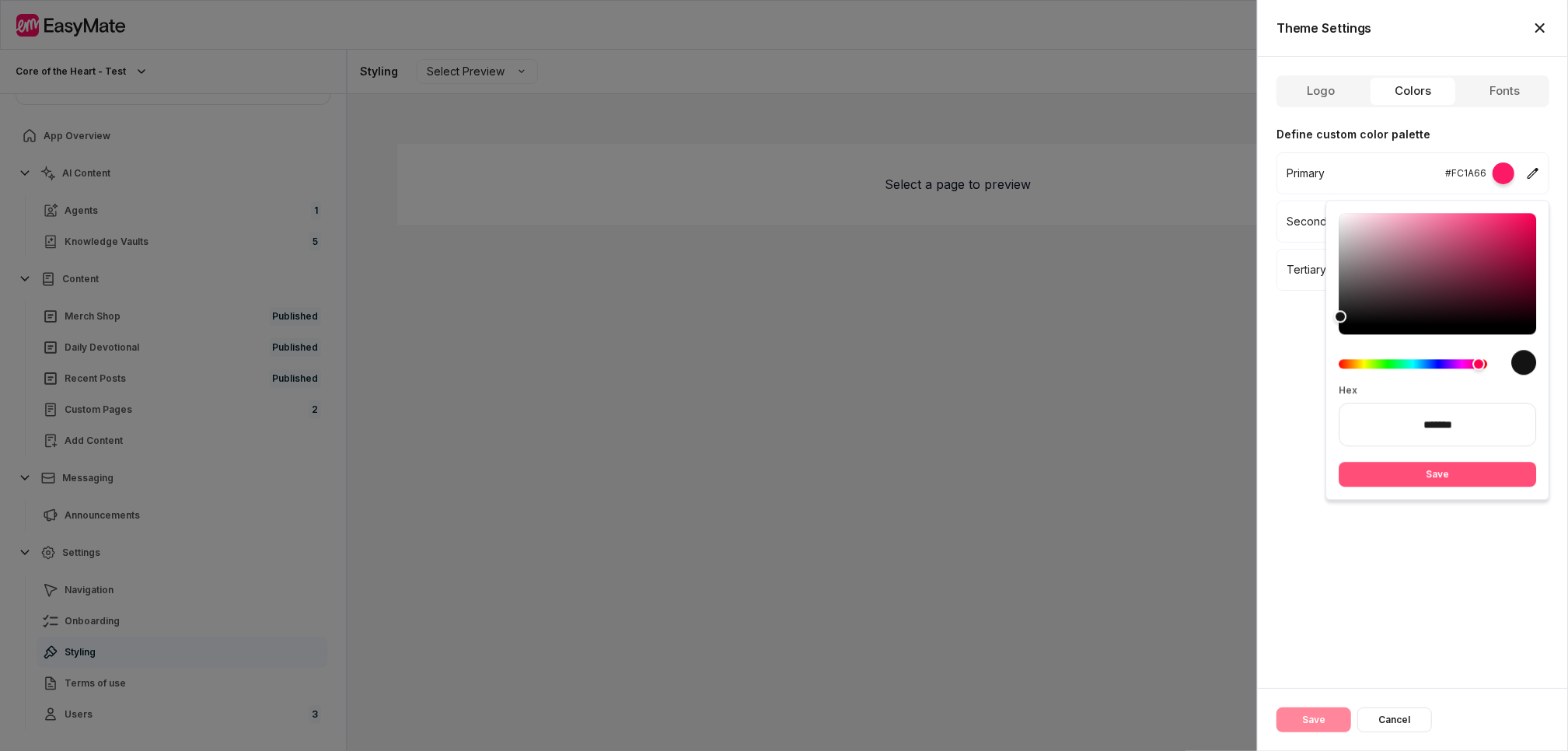
click at [1458, 483] on button "Save" at bounding box center [1437, 474] width 197 height 25
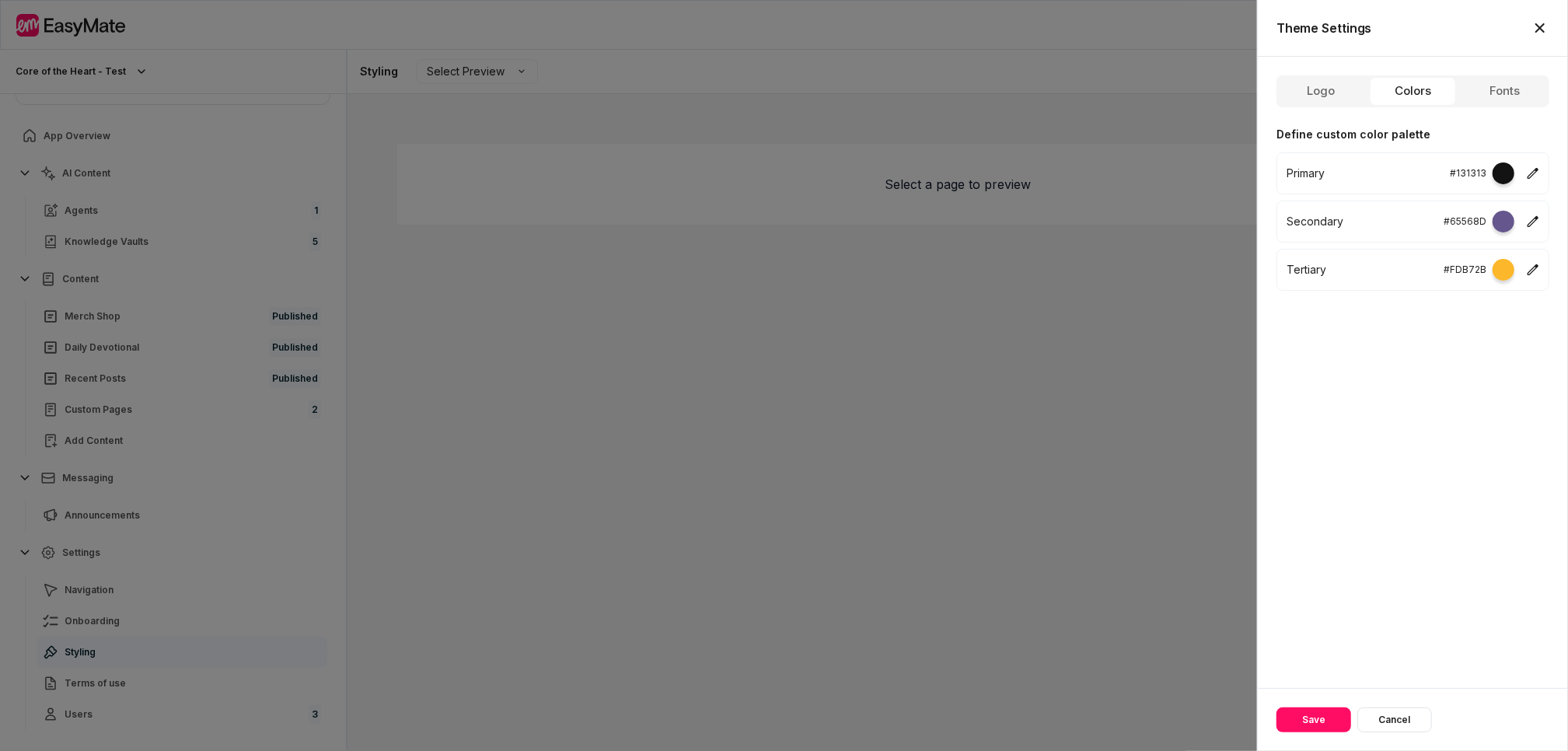
click at [1530, 212] on div "#65568D" at bounding box center [1491, 221] width 96 height 22
click at [1534, 225] on icon "button" at bounding box center [1533, 221] width 12 height 12
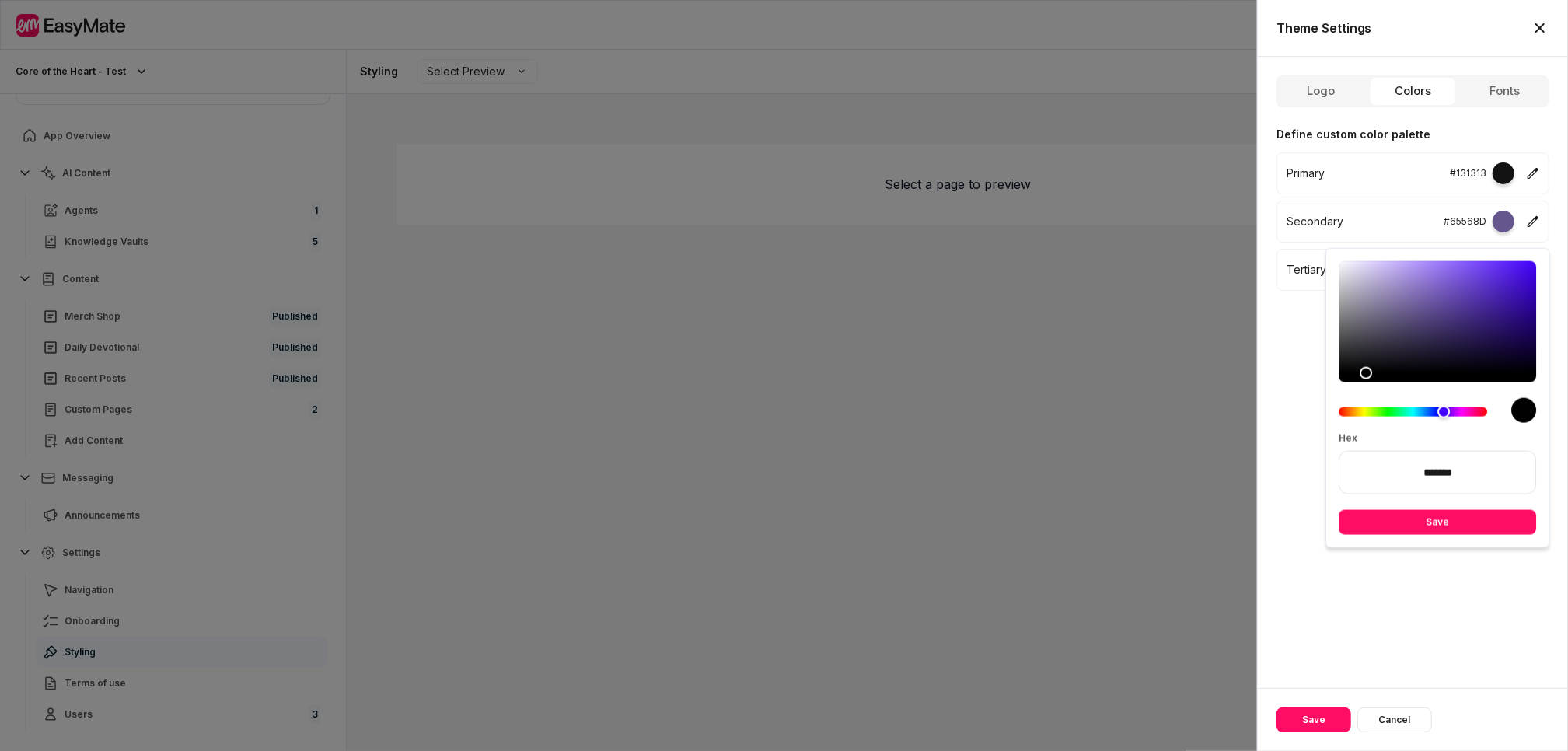
type input "*******"
drag, startPoint x: 1415, startPoint y: 306, endPoint x: 1343, endPoint y: 385, distance: 106.9
click at [1343, 385] on div at bounding box center [1437, 339] width 197 height 155
click at [1390, 519] on button "Save" at bounding box center [1437, 522] width 197 height 25
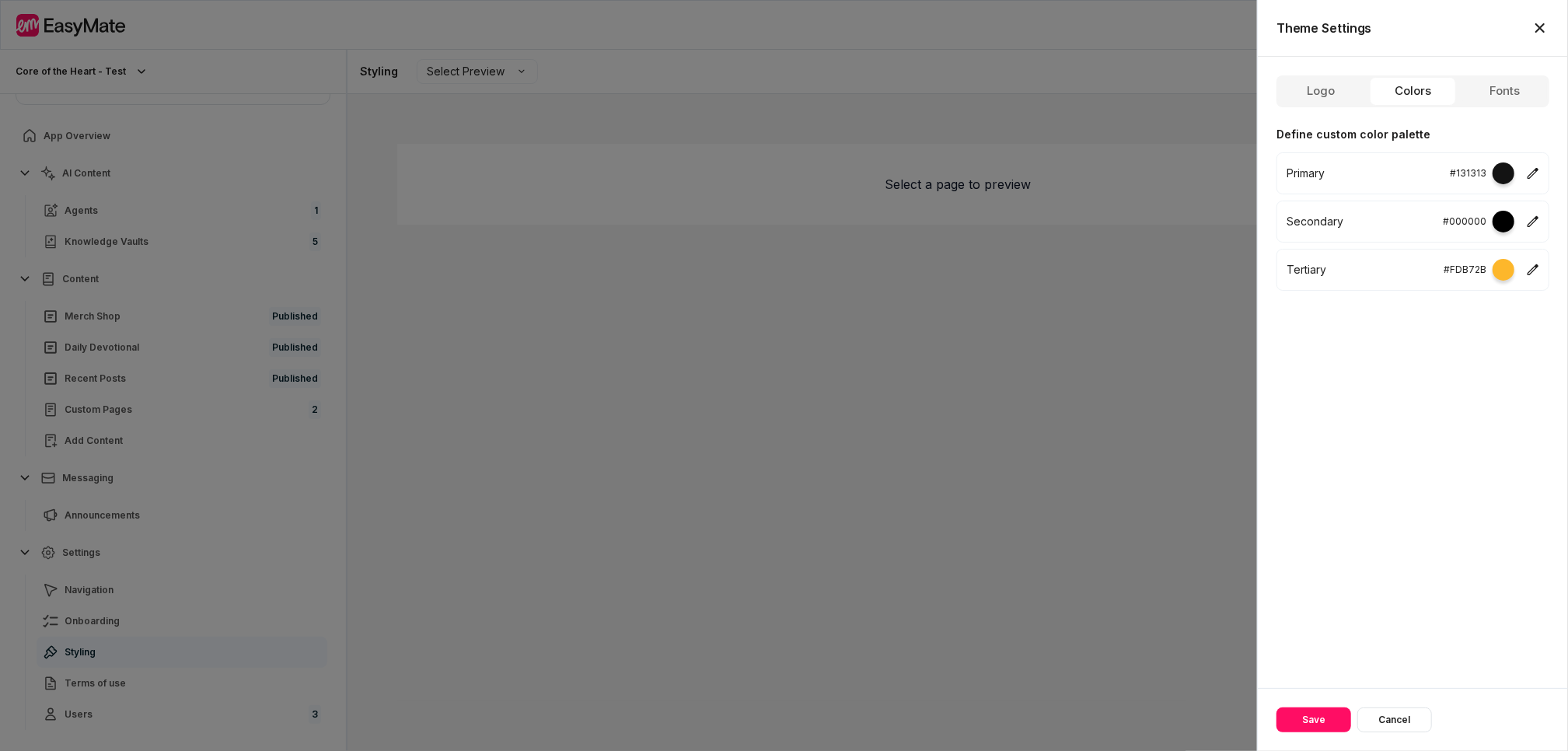
click at [1525, 268] on div "#FDB72B" at bounding box center [1491, 269] width 96 height 22
click at [1533, 270] on icon "button" at bounding box center [1533, 269] width 12 height 12
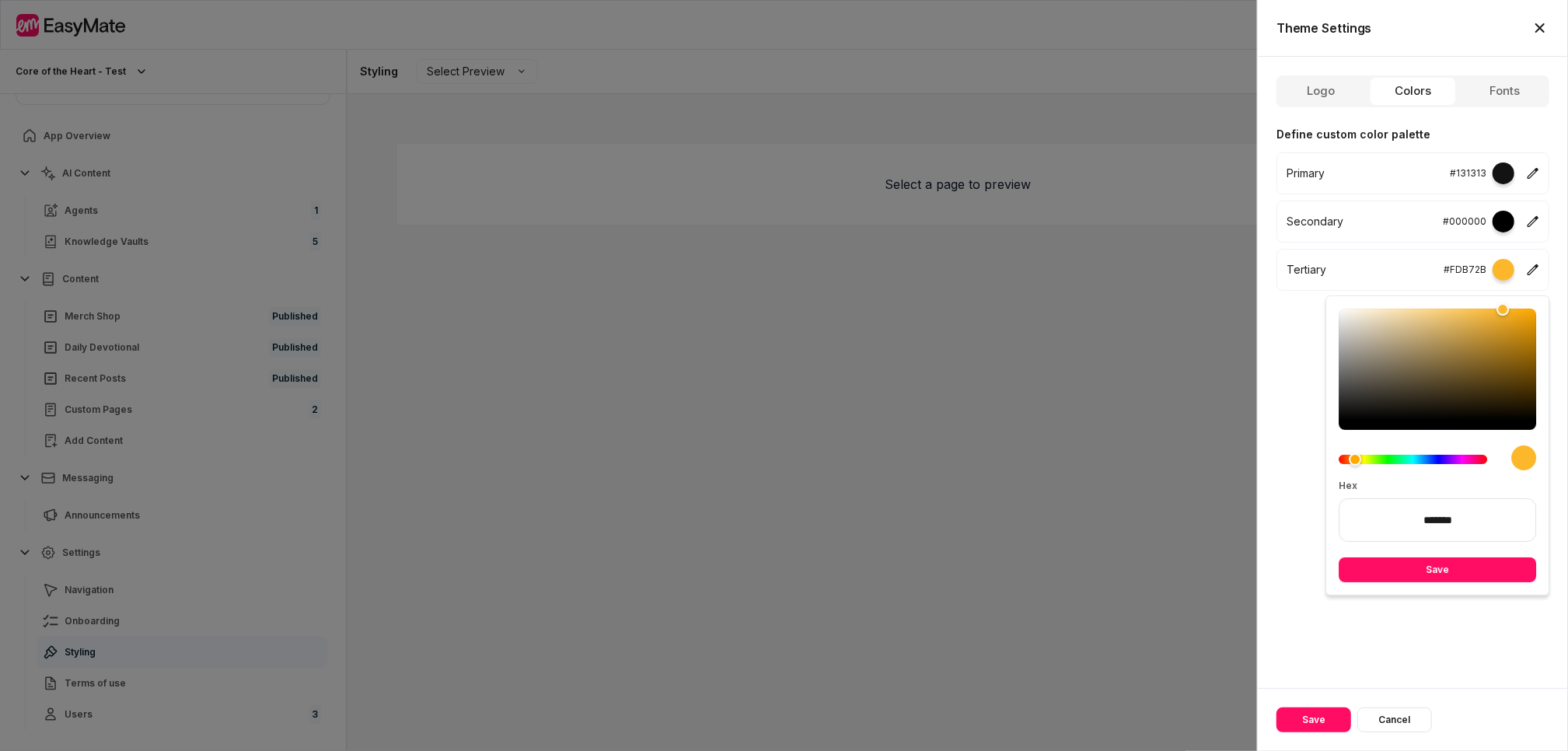
drag, startPoint x: 1498, startPoint y: 299, endPoint x: 1485, endPoint y: 322, distance: 26.4
click at [1485, 322] on div "Hex ******* Save" at bounding box center [1438, 445] width 224 height 300
type input "*******"
drag, startPoint x: 1503, startPoint y: 308, endPoint x: 1343, endPoint y: 424, distance: 197.6
click at [1343, 424] on div "Color" at bounding box center [1343, 420] width 14 height 14
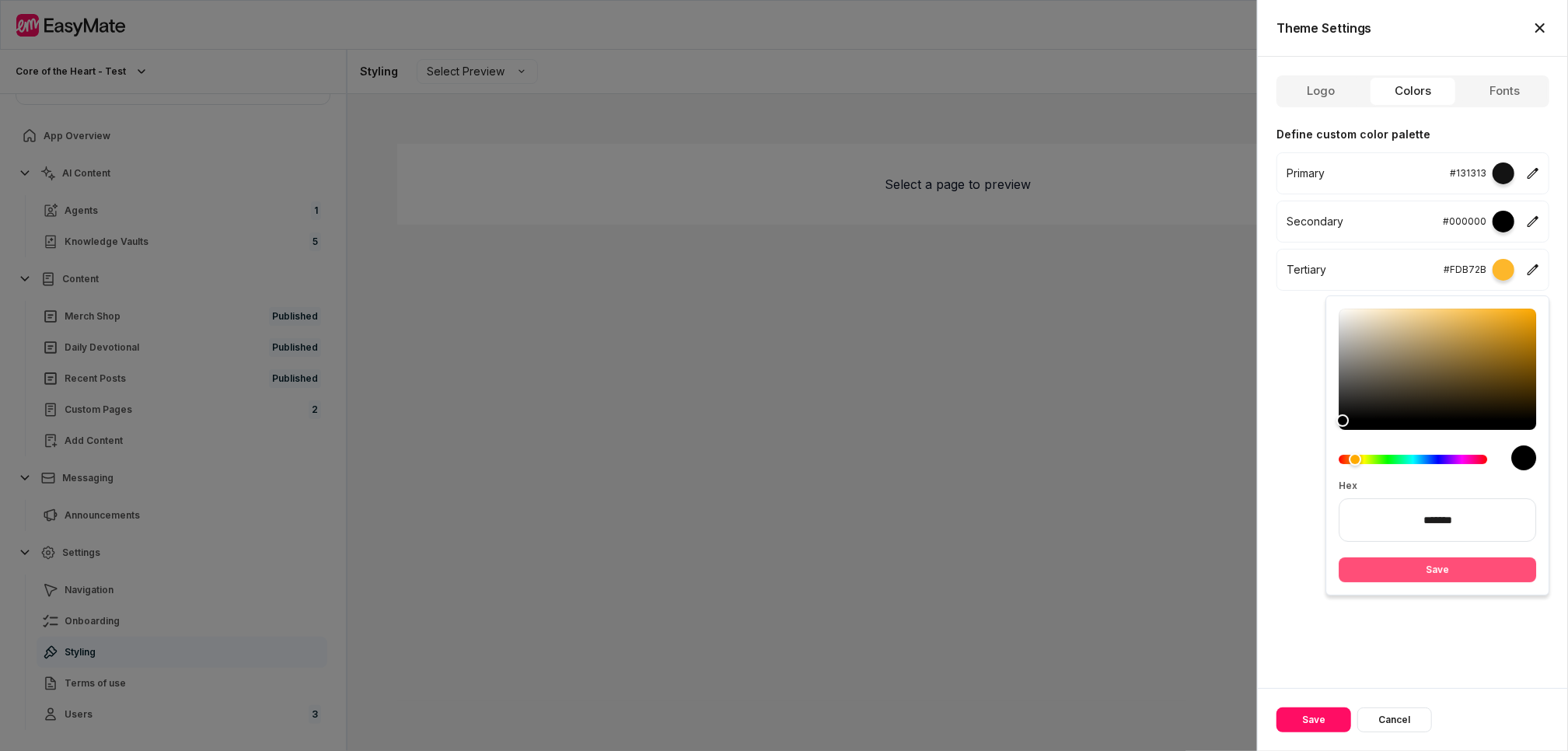
click at [1375, 569] on button "Save" at bounding box center [1437, 569] width 197 height 25
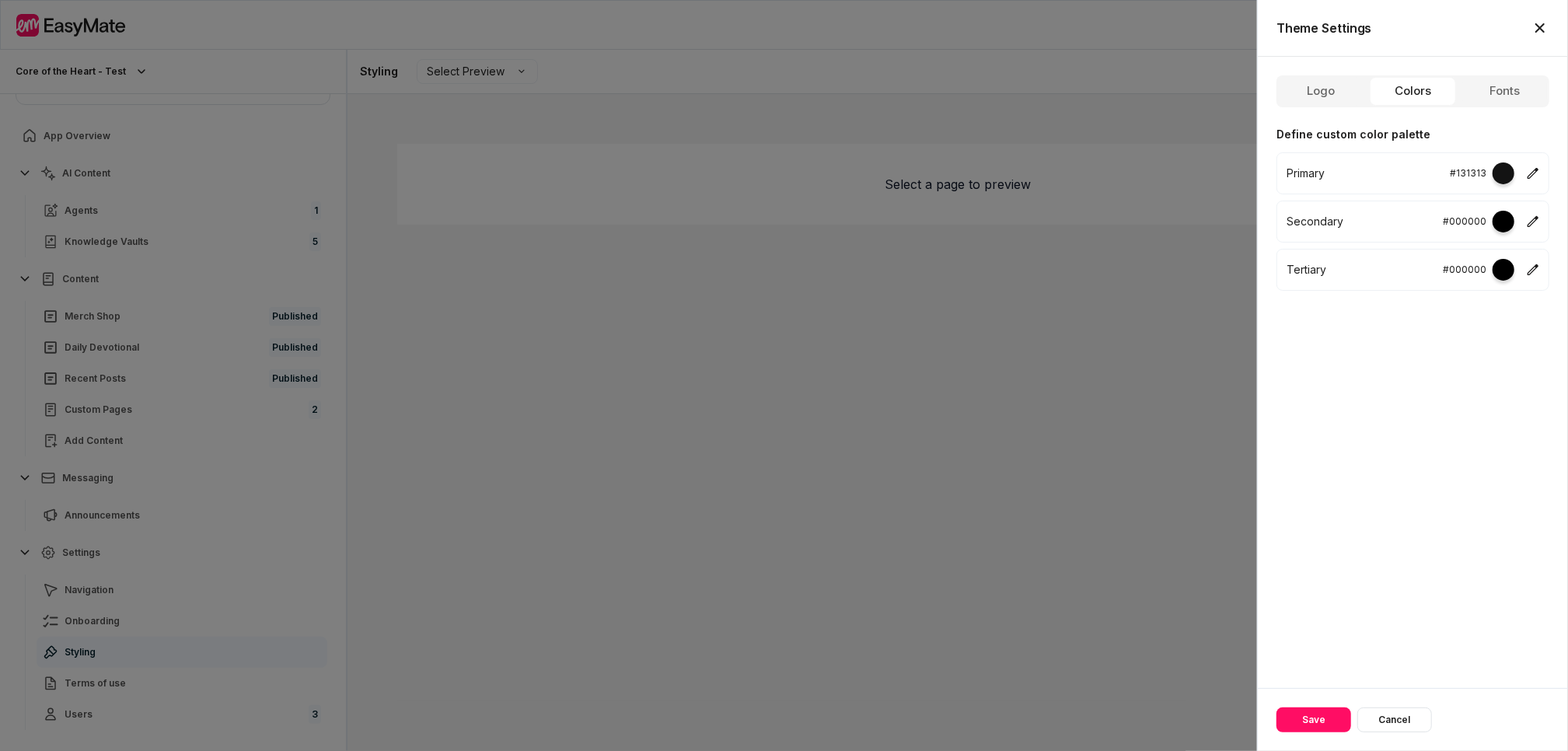
click at [1303, 713] on button "Save" at bounding box center [1313, 719] width 74 height 25
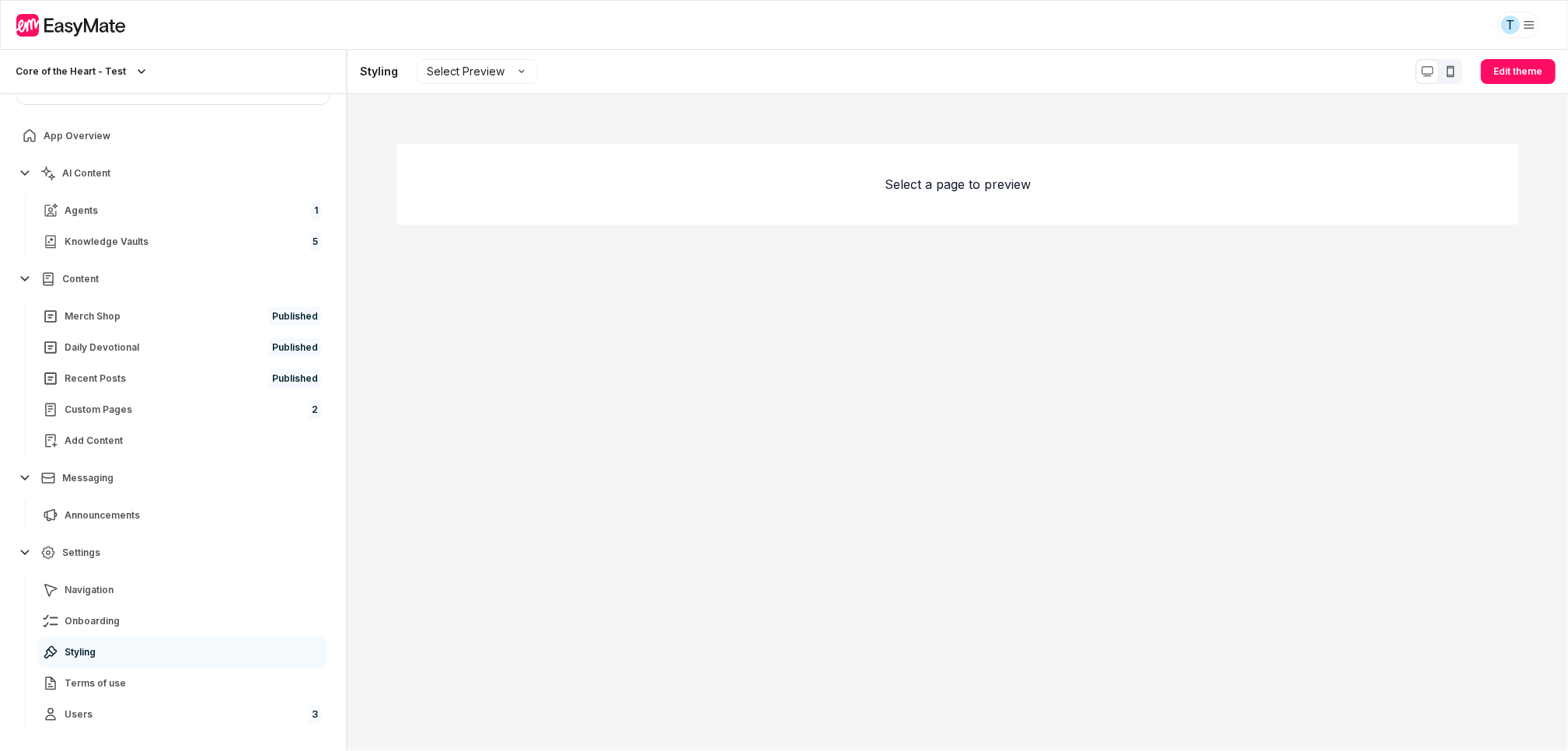
scroll to position [100, 0]
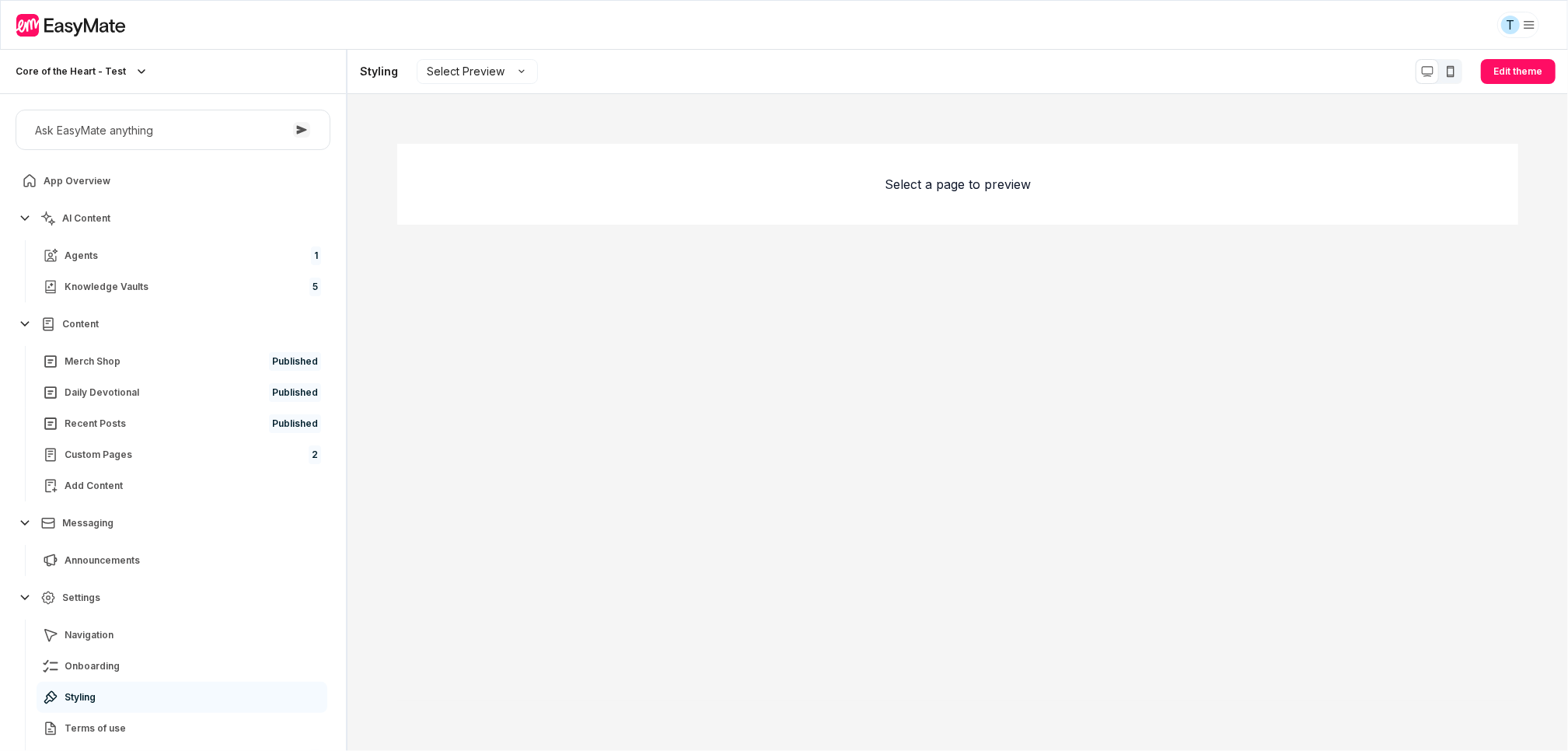
type textarea "*"
